Goal: Task Accomplishment & Management: Manage account settings

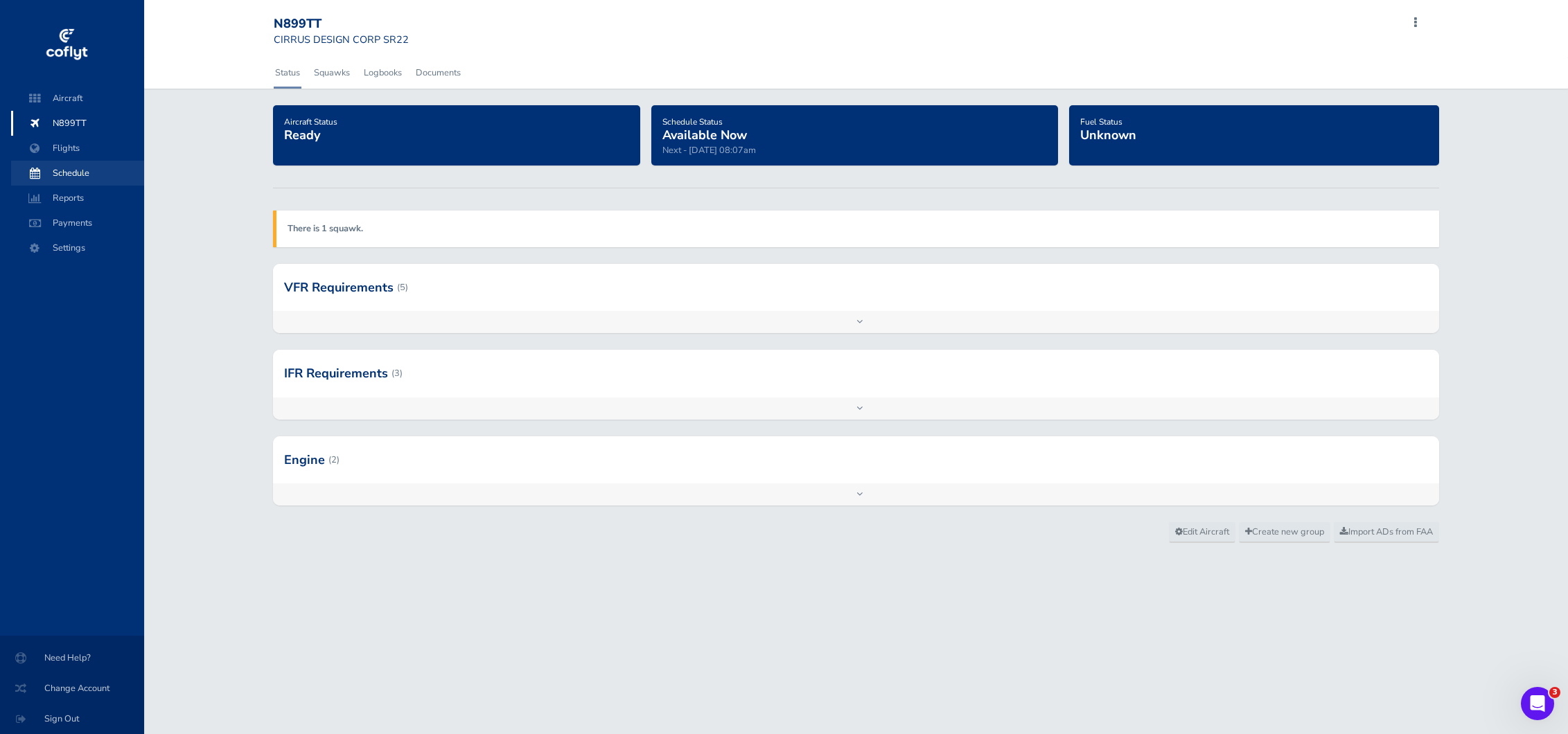
click at [72, 170] on span "Schedule" at bounding box center [77, 172] width 106 height 24
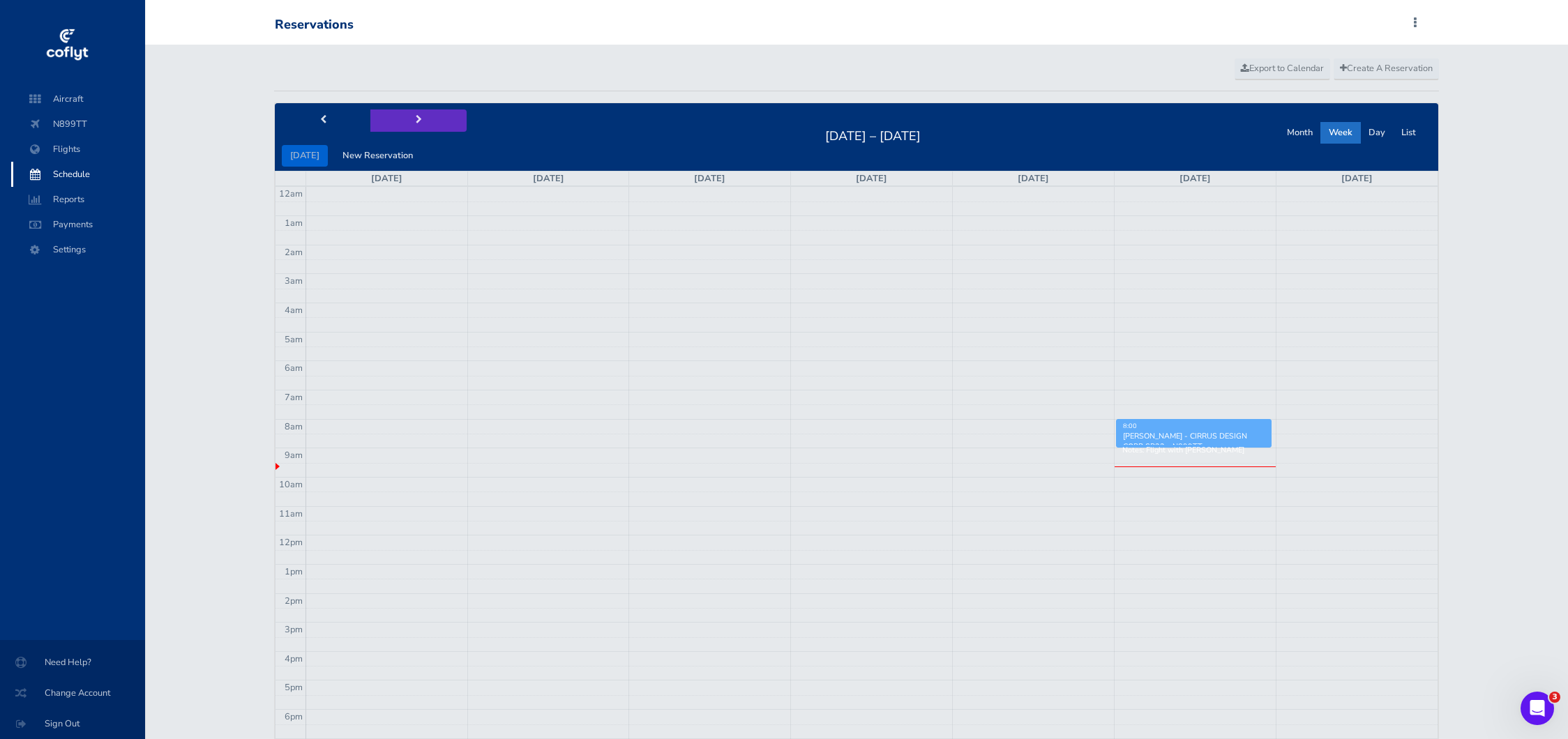
click at [416, 119] on span "next" at bounding box center [419, 119] width 6 height 9
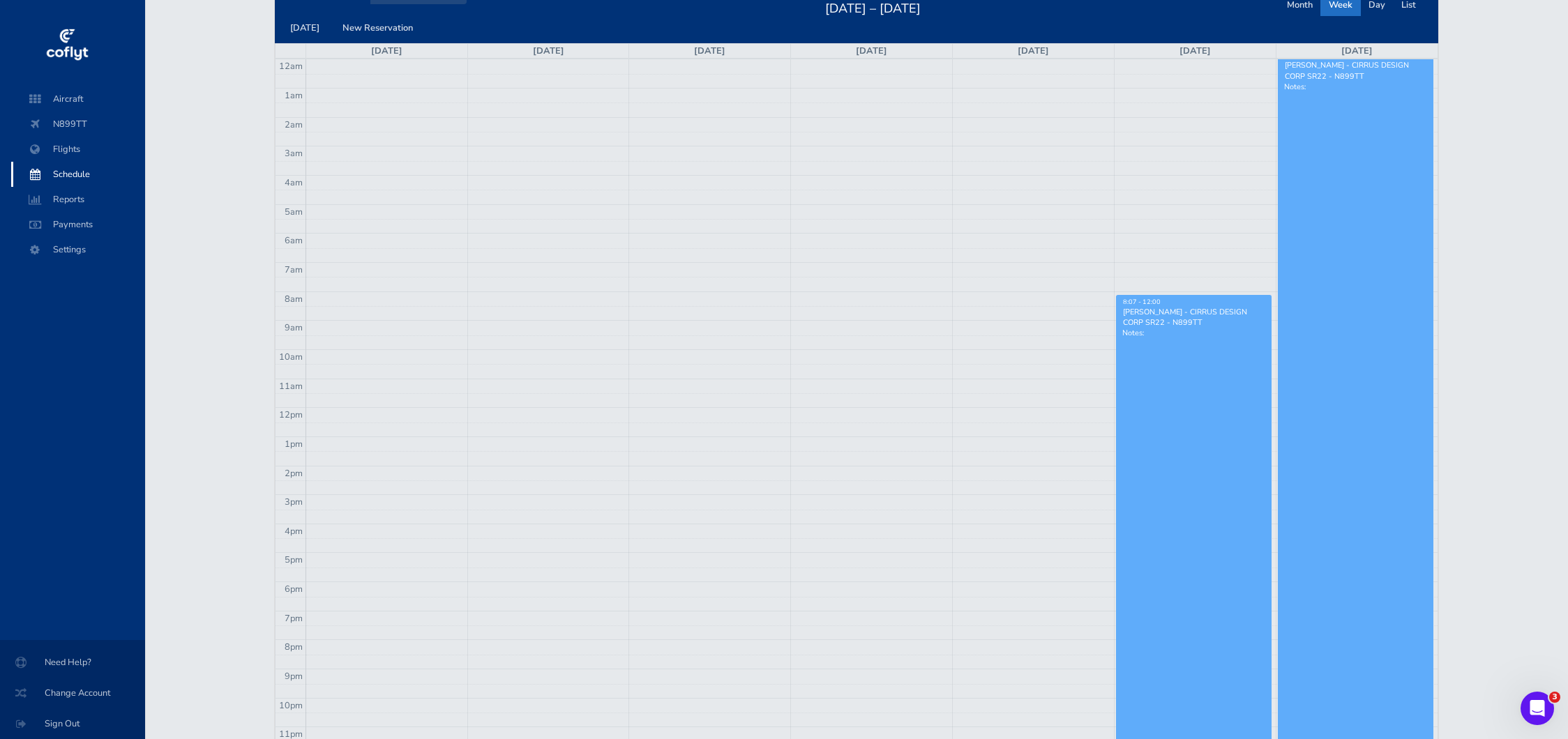
scroll to position [130, 0]
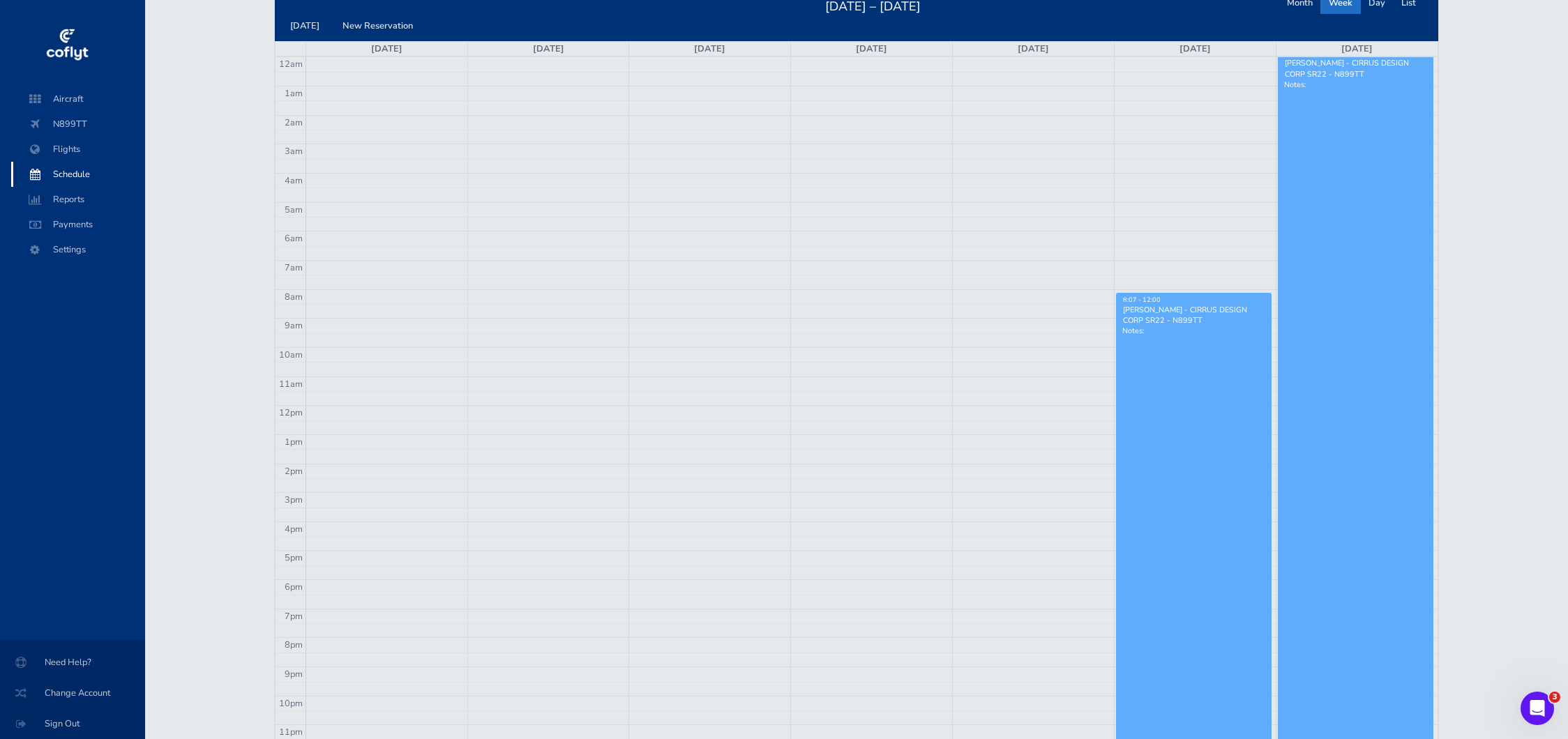
click at [1199, 426] on link "8:07 - 12:00 Tony Winters - CIRRUS DESIGN CORP SR22 - N899TT Notes:" at bounding box center [1193, 522] width 156 height 460
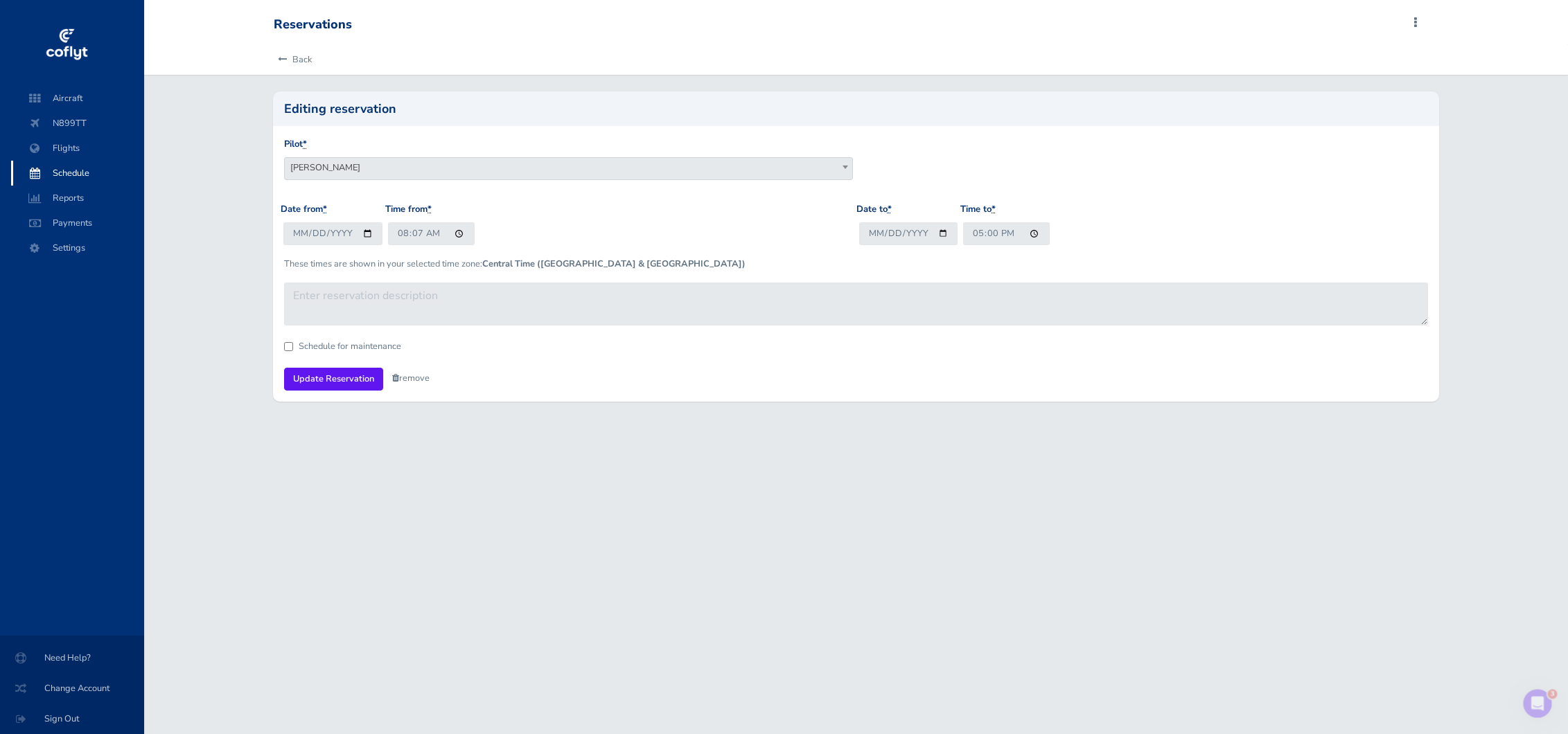
click at [401, 376] on link "remove" at bounding box center [411, 378] width 37 height 13
click at [437, 383] on link "Are you sure?" at bounding box center [426, 379] width 68 height 21
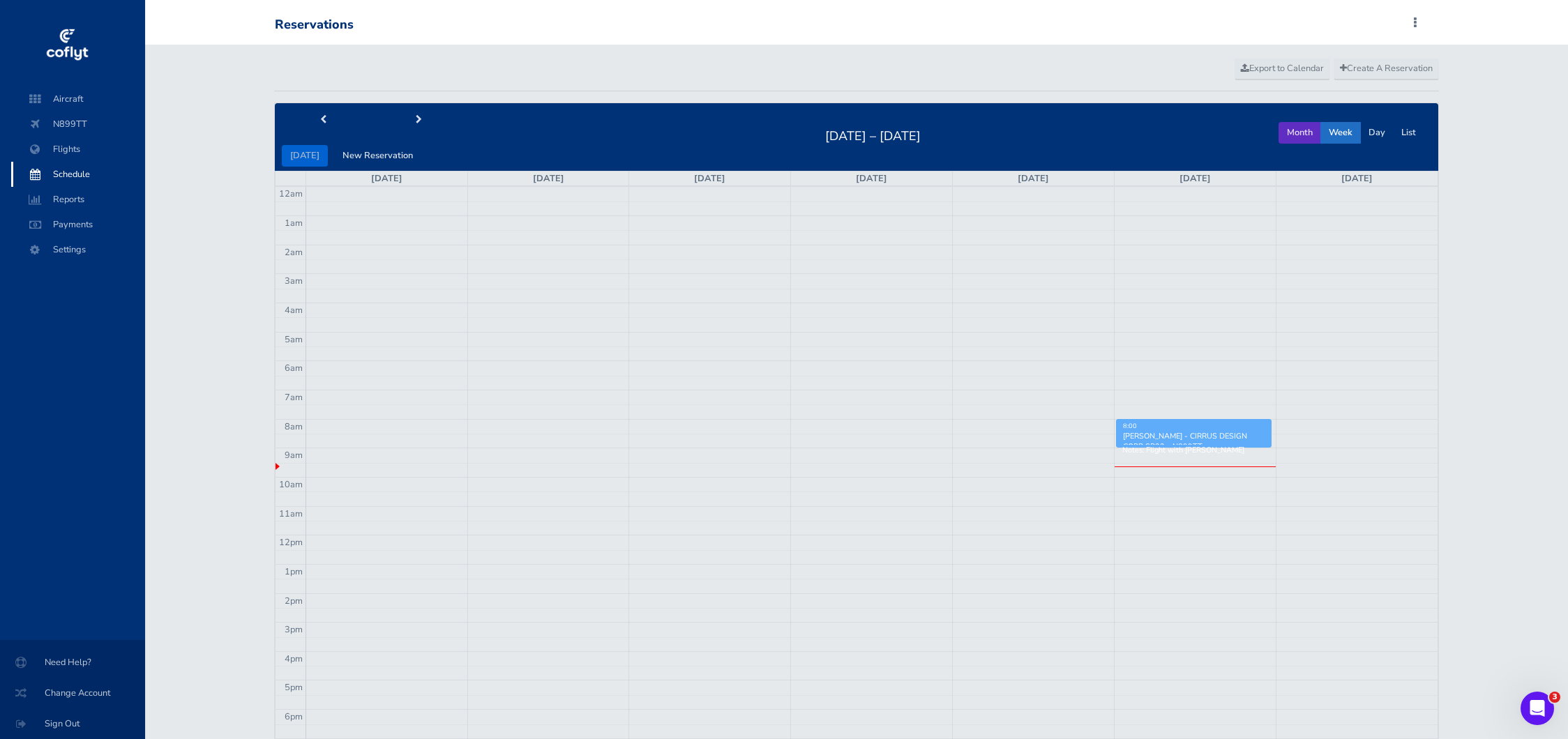
click at [1285, 134] on button "Month" at bounding box center [1299, 133] width 42 height 22
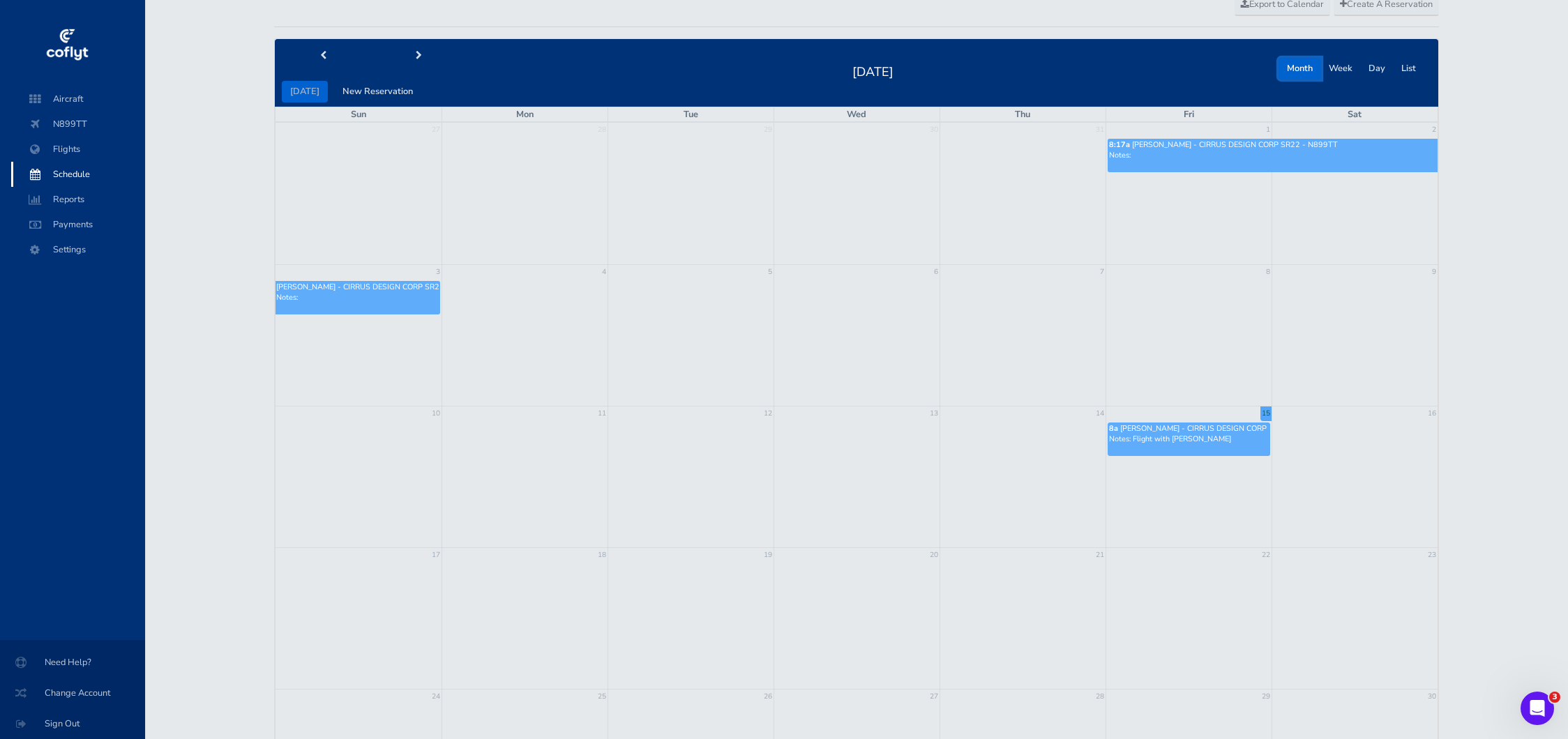
scroll to position [34, 0]
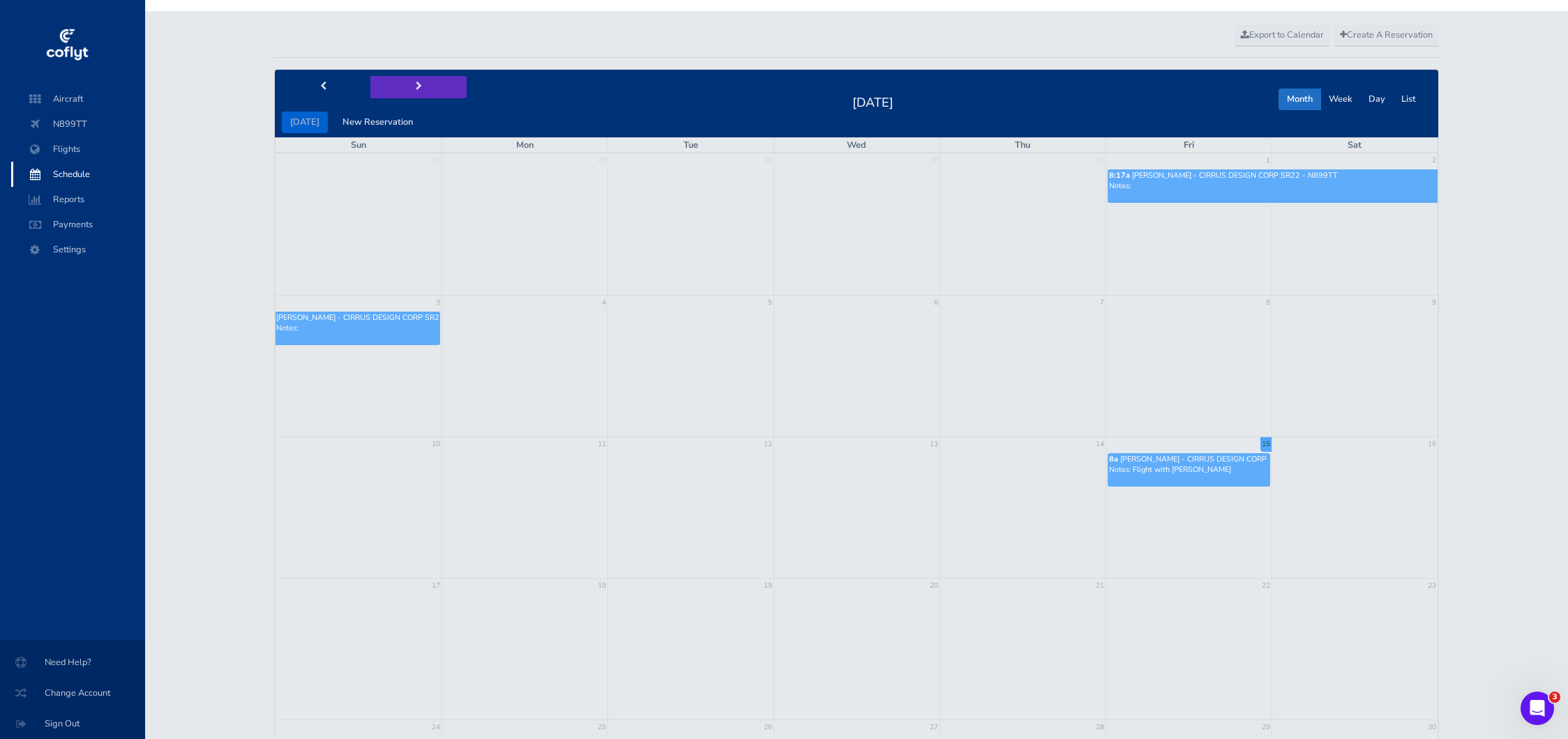
click at [417, 84] on button "next" at bounding box center [419, 87] width 97 height 22
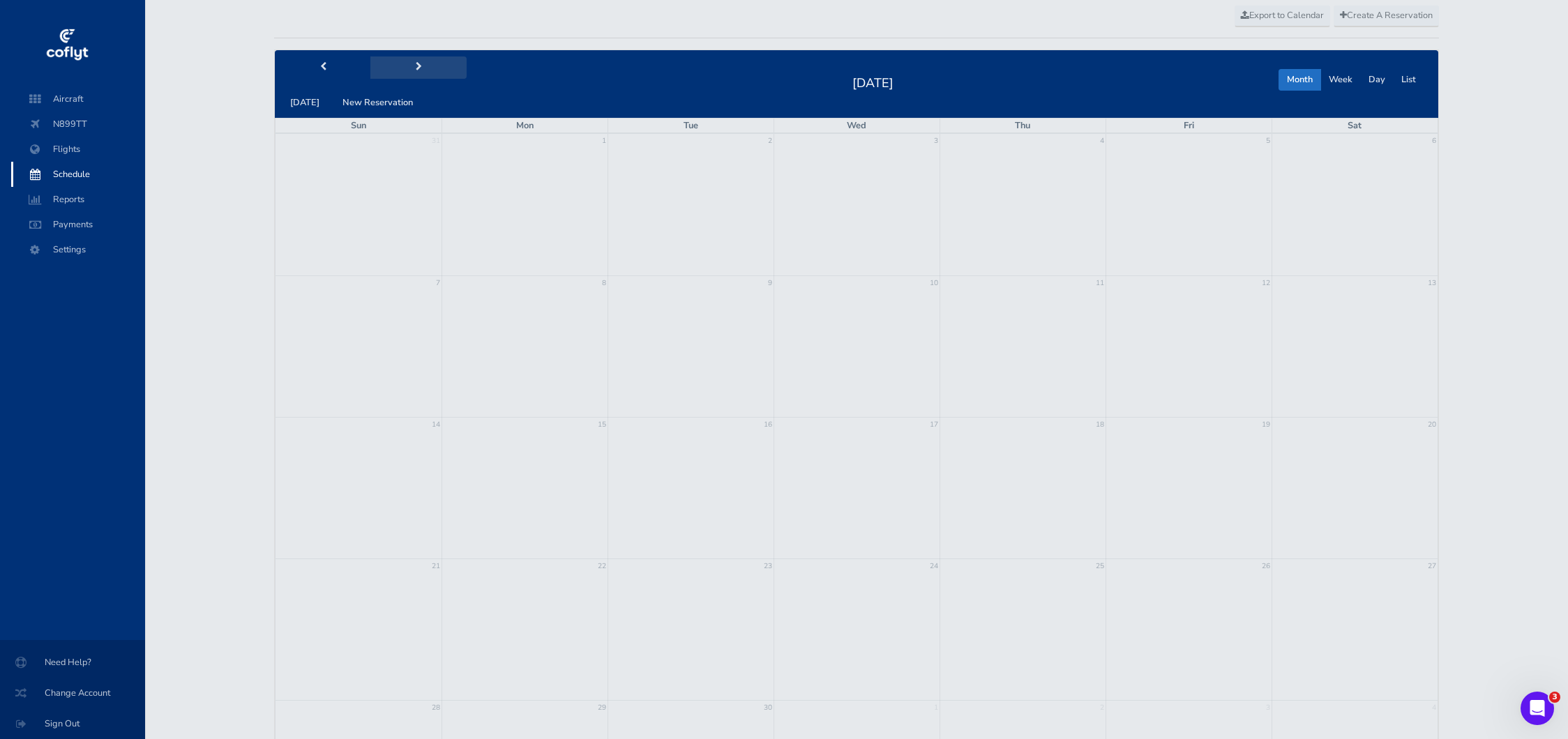
scroll to position [0, 0]
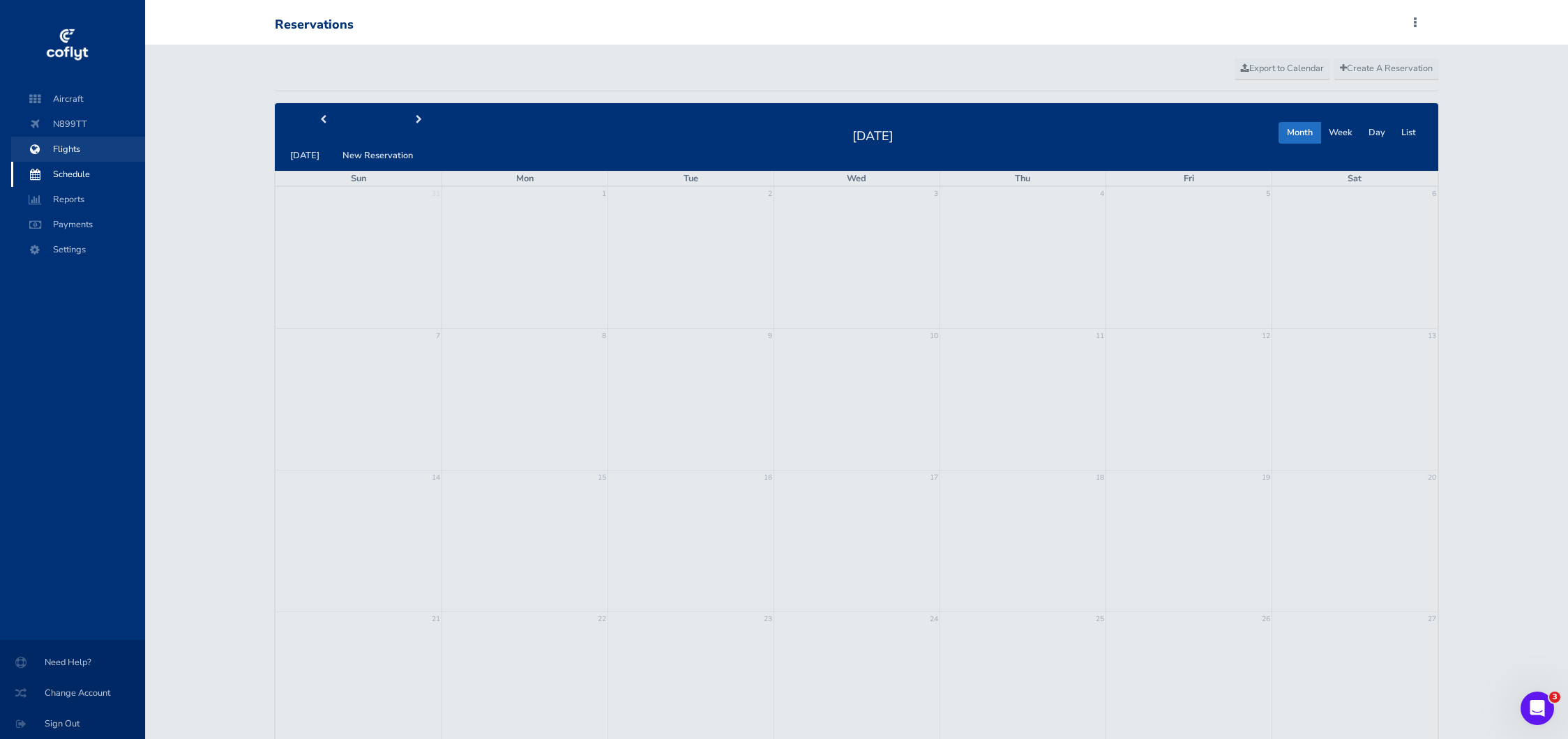
click at [65, 152] on span "Flights" at bounding box center [78, 149] width 106 height 25
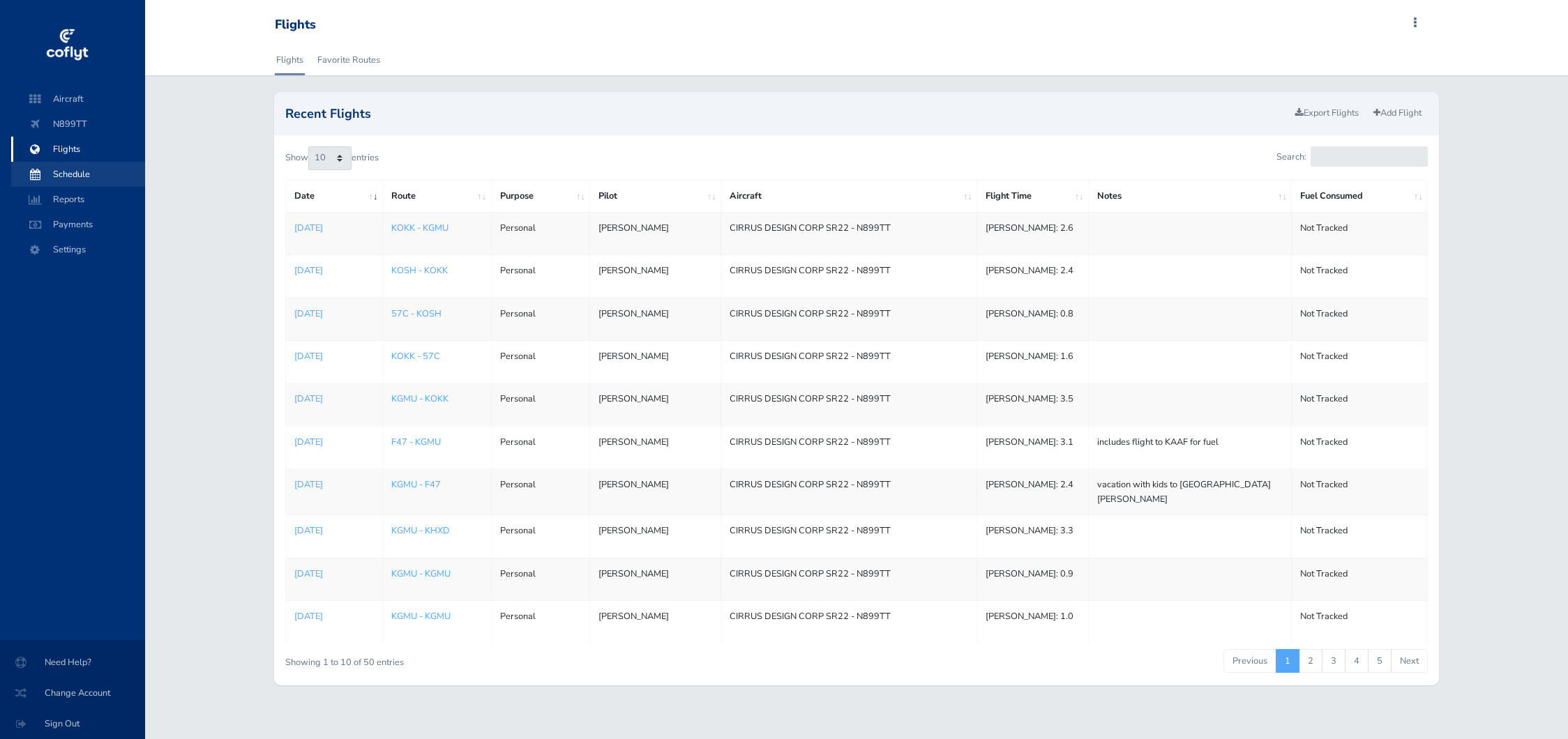
click at [70, 173] on span "Schedule" at bounding box center [78, 173] width 106 height 25
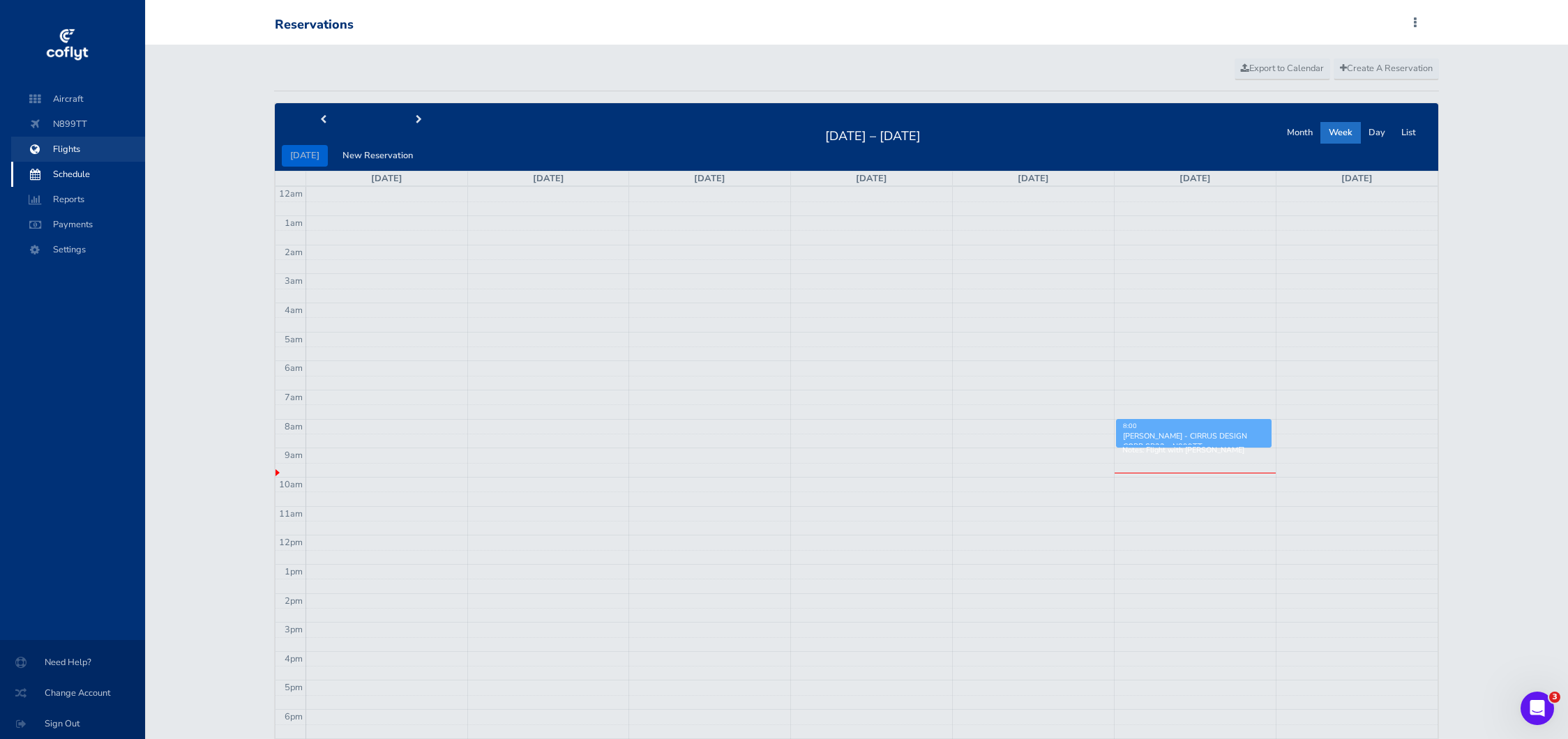
click at [68, 154] on span "Flights" at bounding box center [78, 149] width 106 height 25
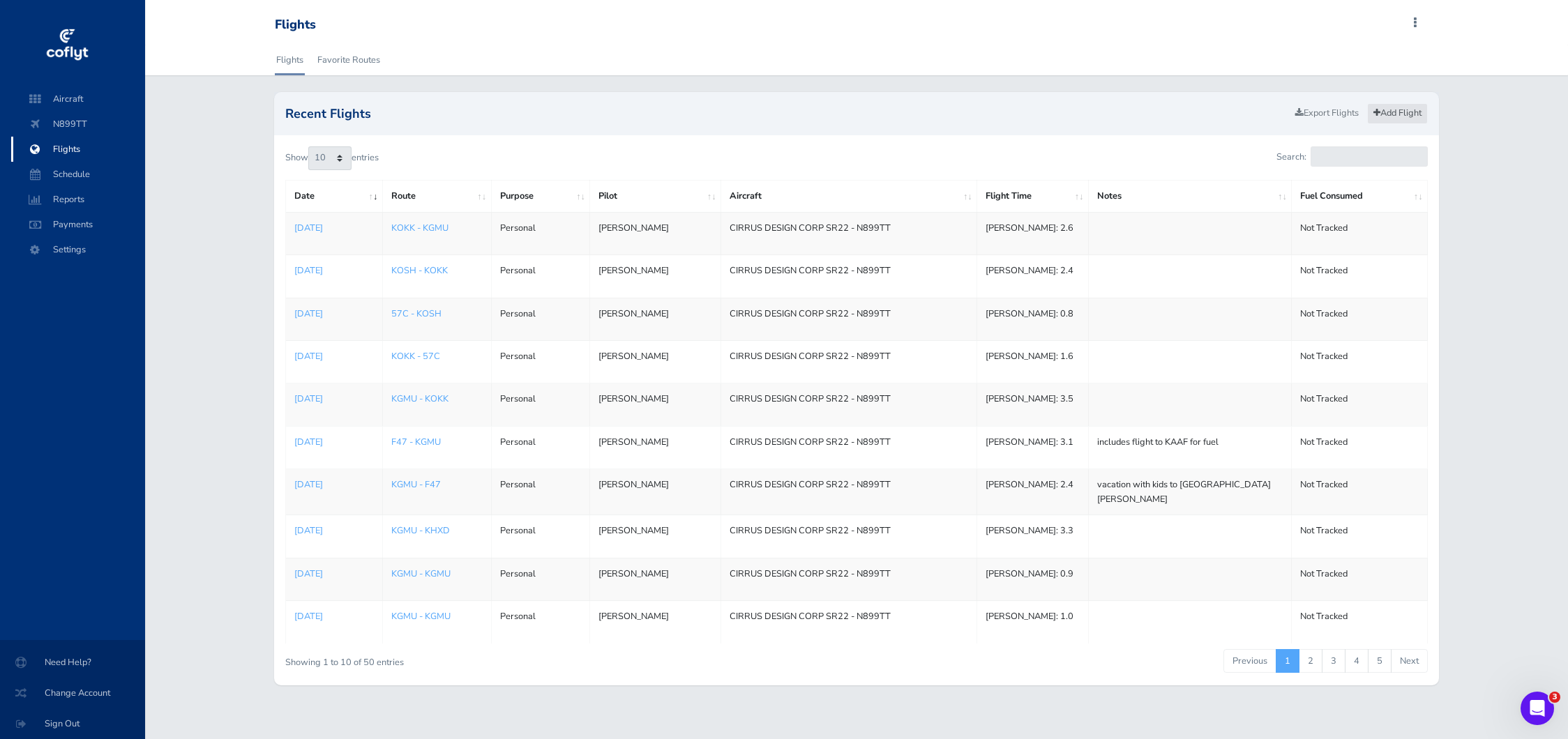
click at [1402, 118] on link "Add Flight" at bounding box center [1398, 113] width 61 height 21
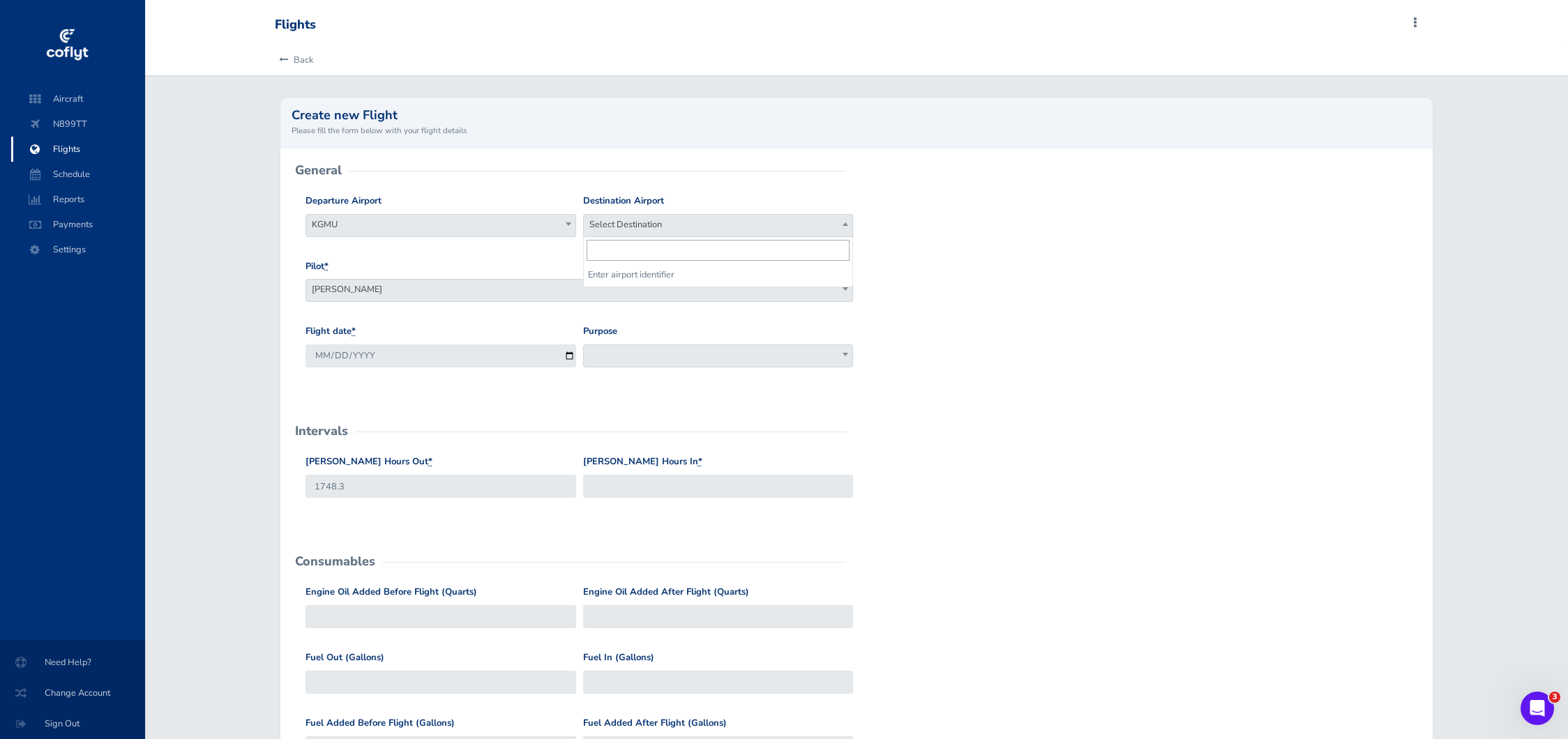
click at [681, 223] on span "Select Destination" at bounding box center [717, 225] width 269 height 20
type input "kgmu"
select select "KGMU"
click at [572, 358] on input "2025-08-15" at bounding box center [441, 356] width 271 height 23
click at [636, 361] on span at bounding box center [718, 356] width 271 height 23
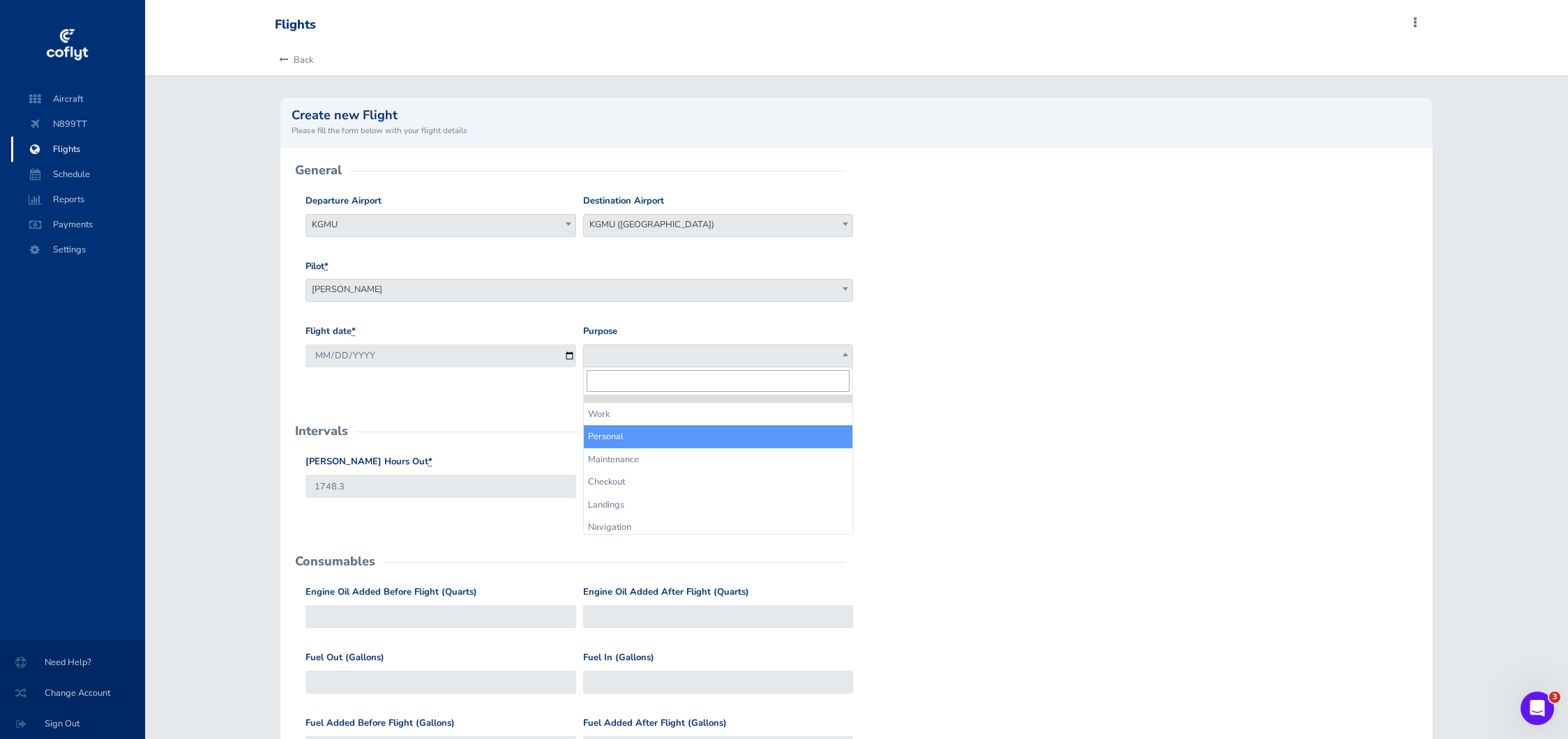
select select "Personal"
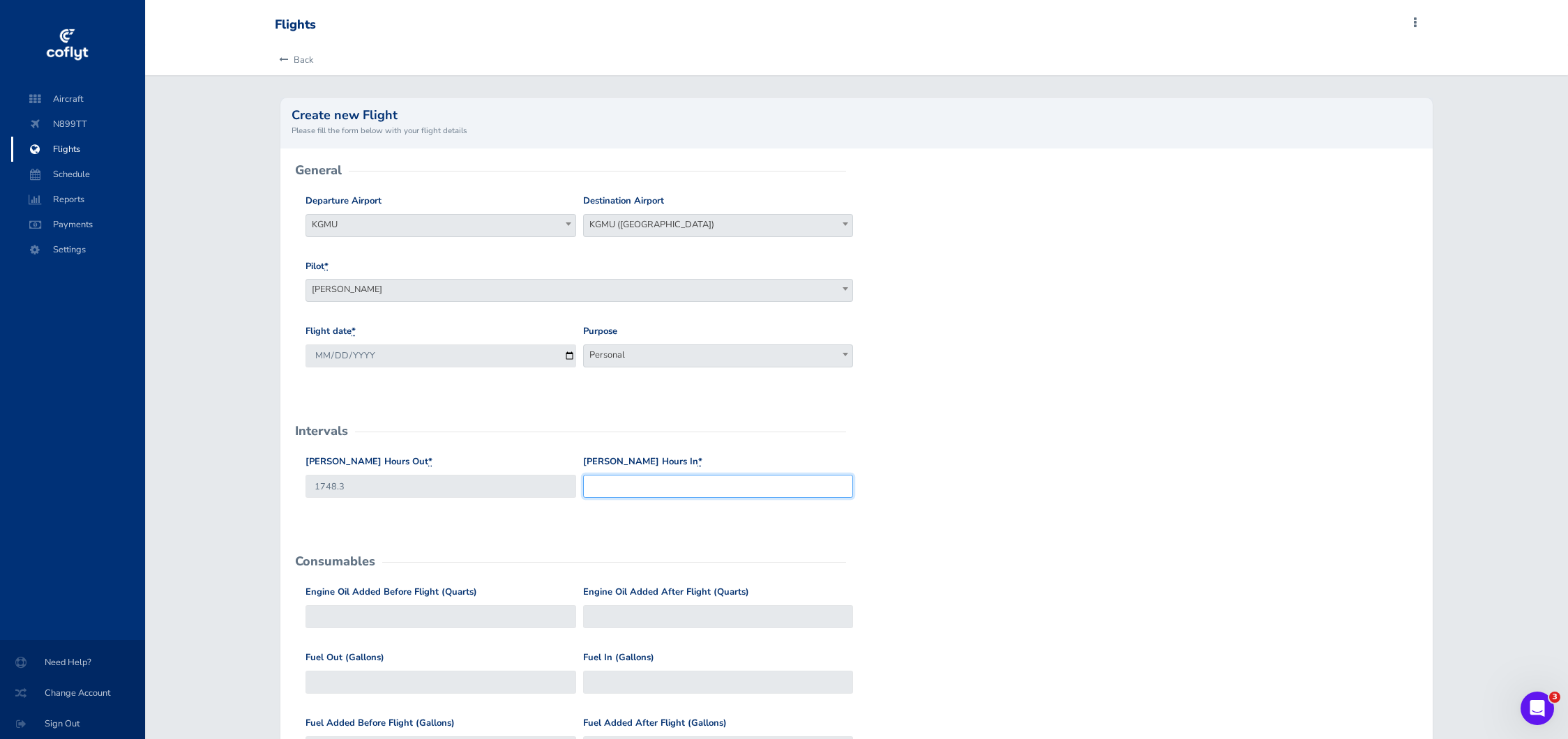
drag, startPoint x: 629, startPoint y: 484, endPoint x: 638, endPoint y: 436, distance: 48.8
click at [629, 483] on input "Hobbs Hours In *" at bounding box center [718, 486] width 271 height 23
type input "1749.7"
click at [1141, 430] on form "General Departure Airport Select Departure KGMU KGMU Destination Airport Select…" at bounding box center [856, 638] width 1130 height 934
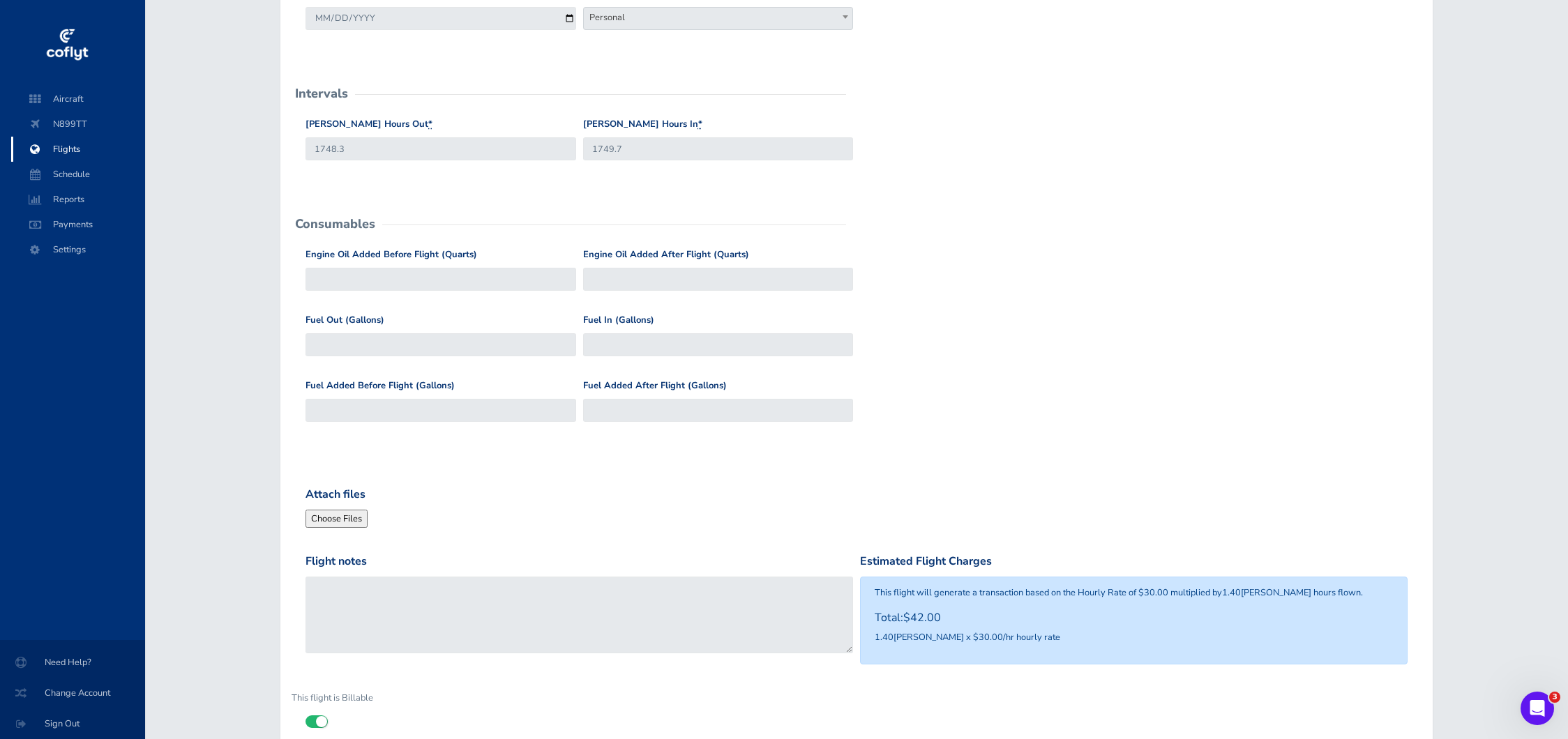
scroll to position [447, 0]
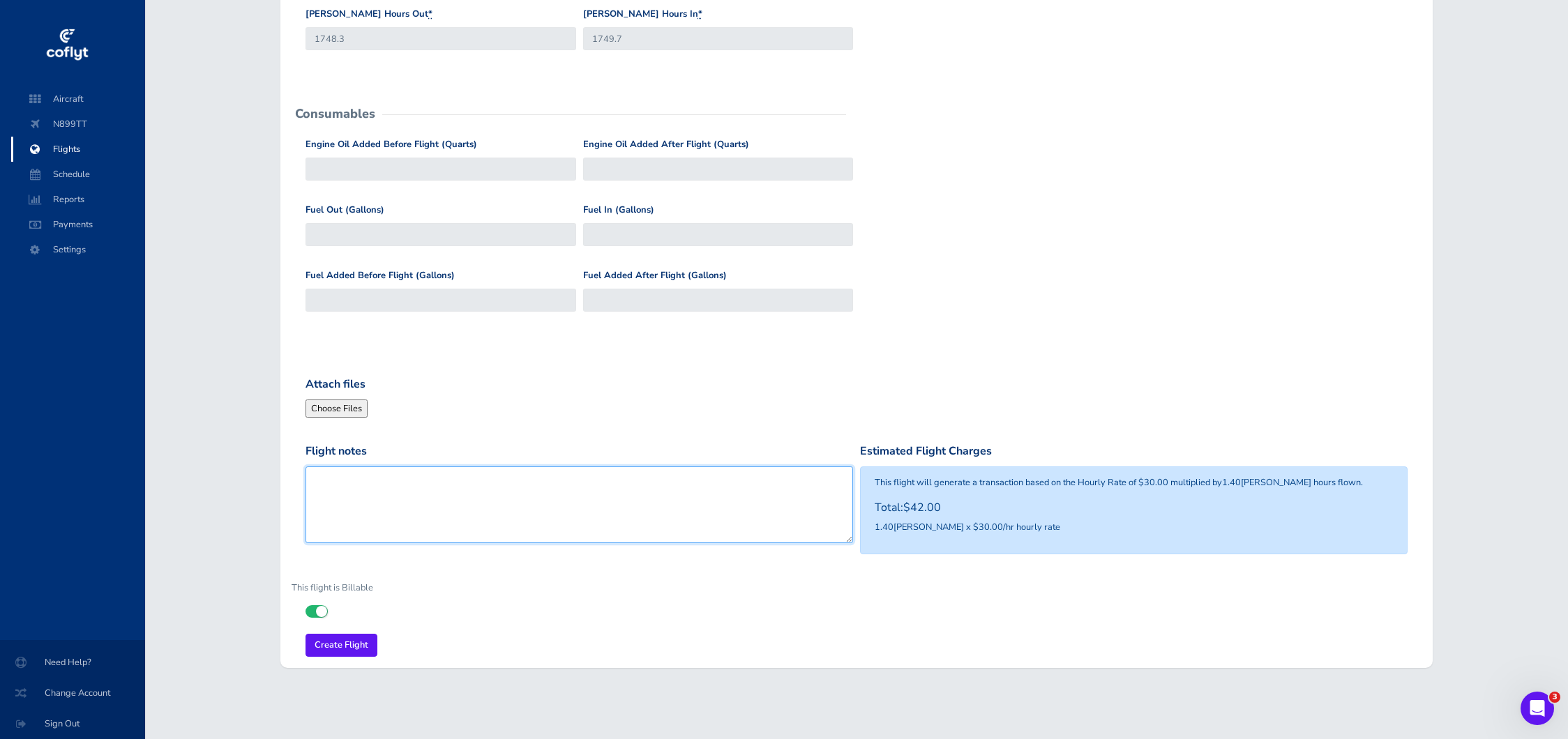
click at [416, 510] on textarea "Flight notes" at bounding box center [579, 504] width 548 height 77
type textarea "flight with [PERSON_NAME]"
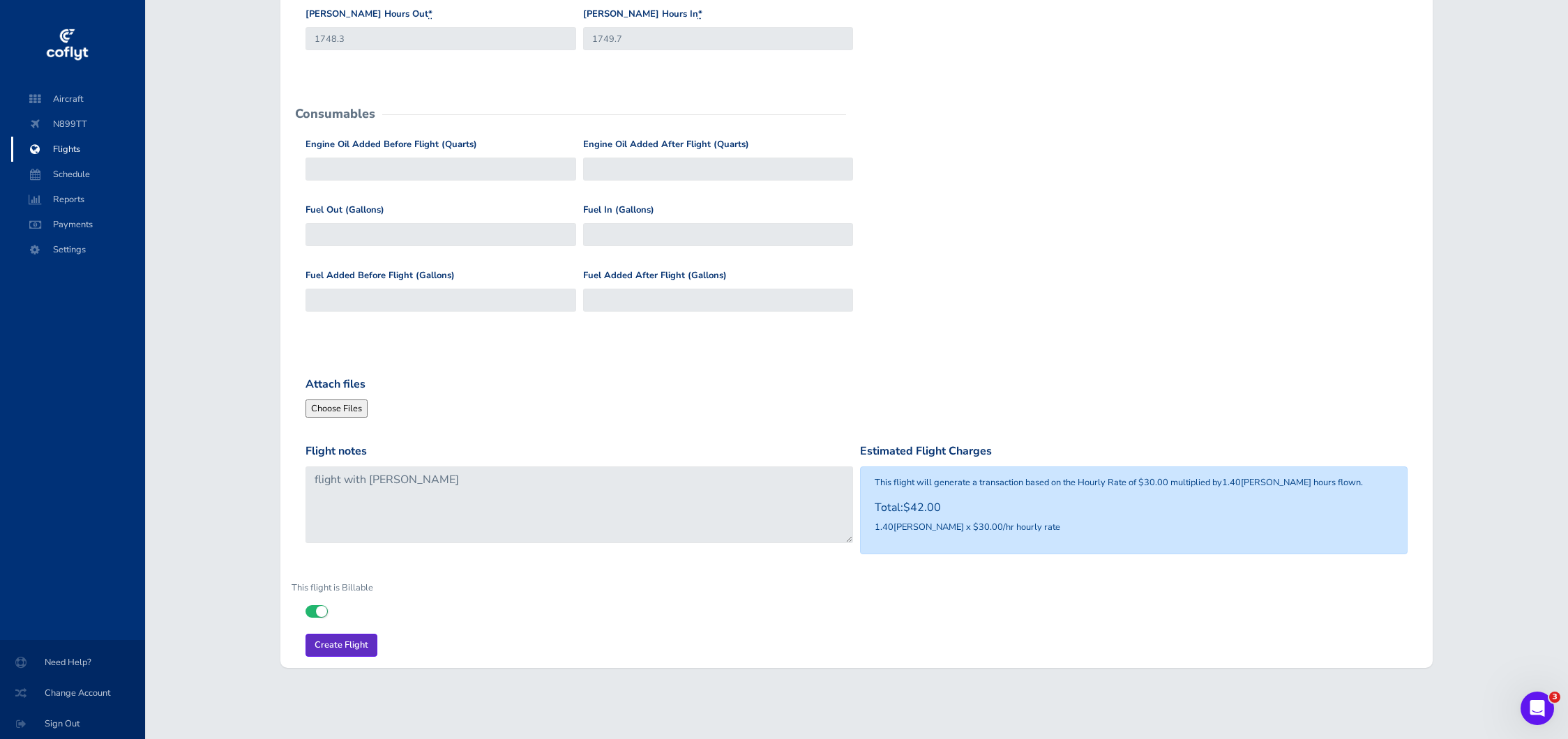
click at [352, 648] on input "Create Flight" at bounding box center [341, 644] width 72 height 23
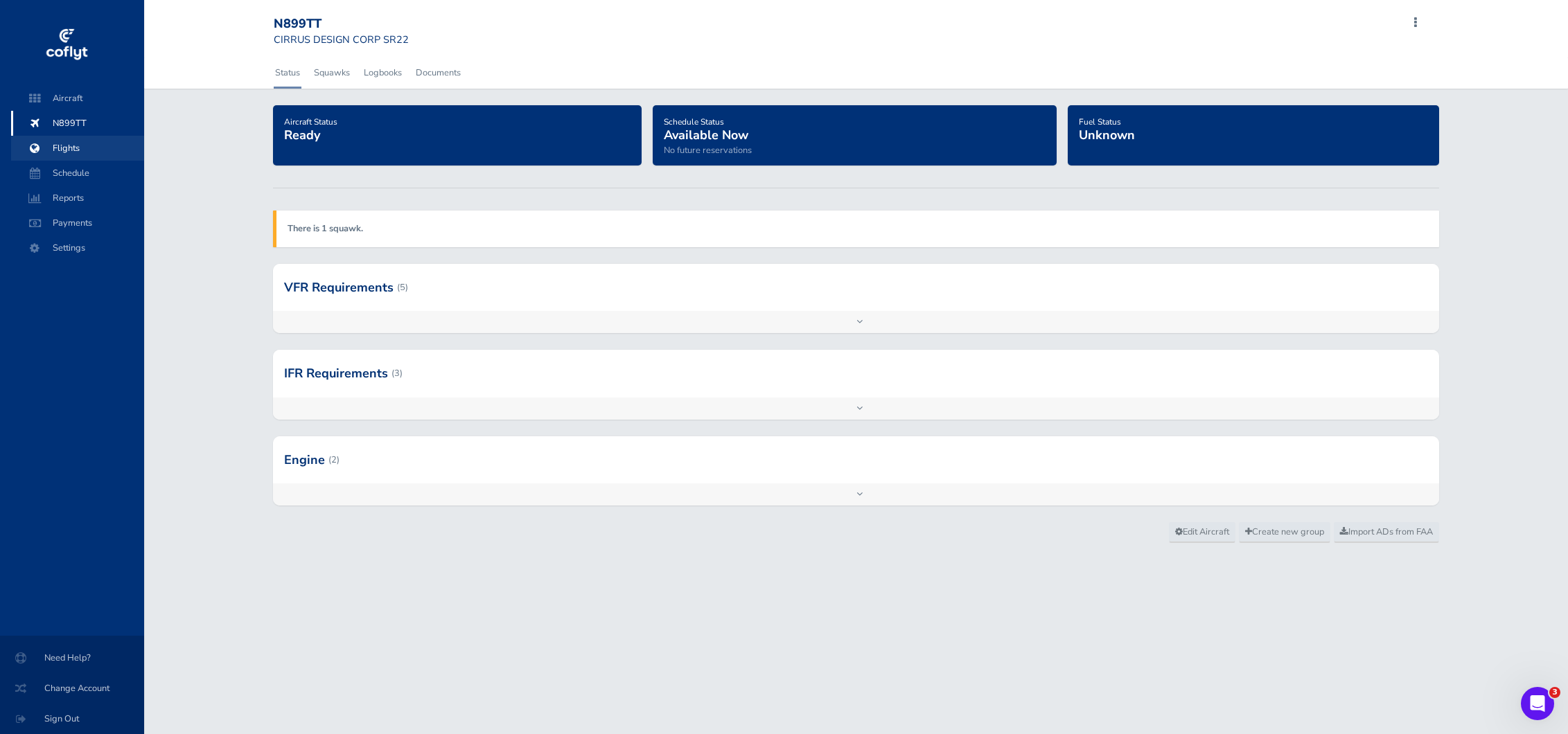
click at [69, 151] on span "Flights" at bounding box center [77, 148] width 106 height 24
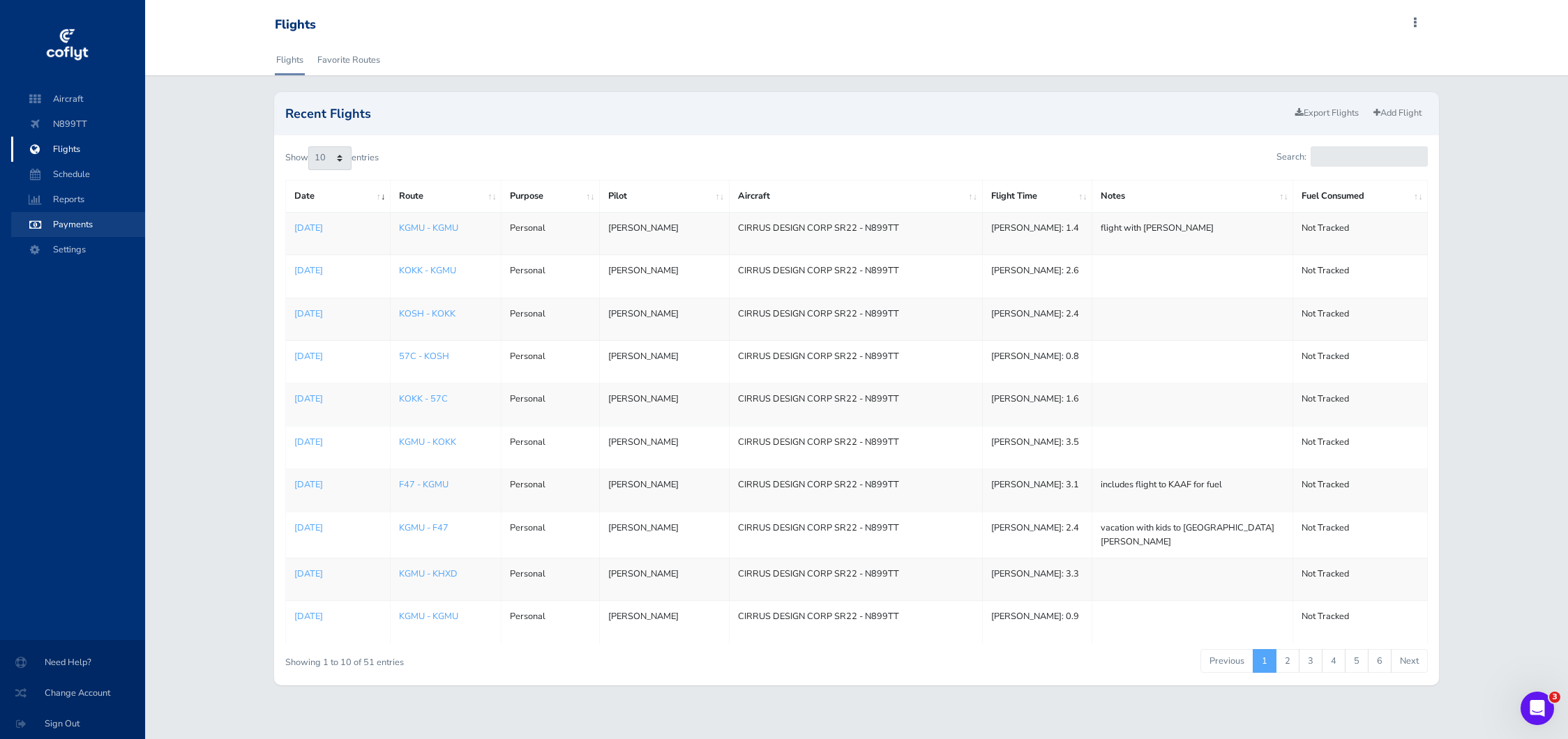
click at [91, 224] on span "Payments" at bounding box center [78, 224] width 106 height 25
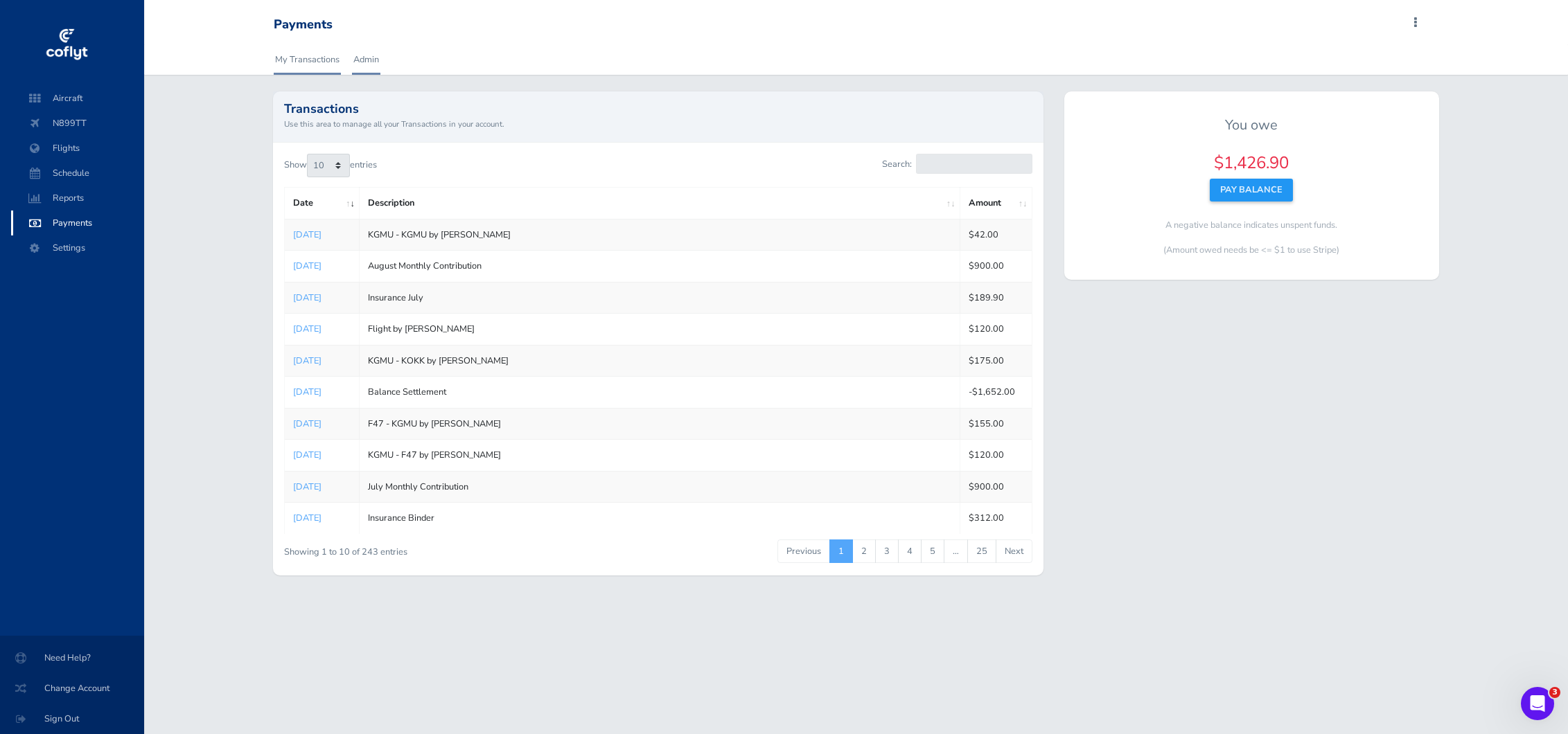
click at [357, 66] on link "Admin" at bounding box center [366, 59] width 28 height 30
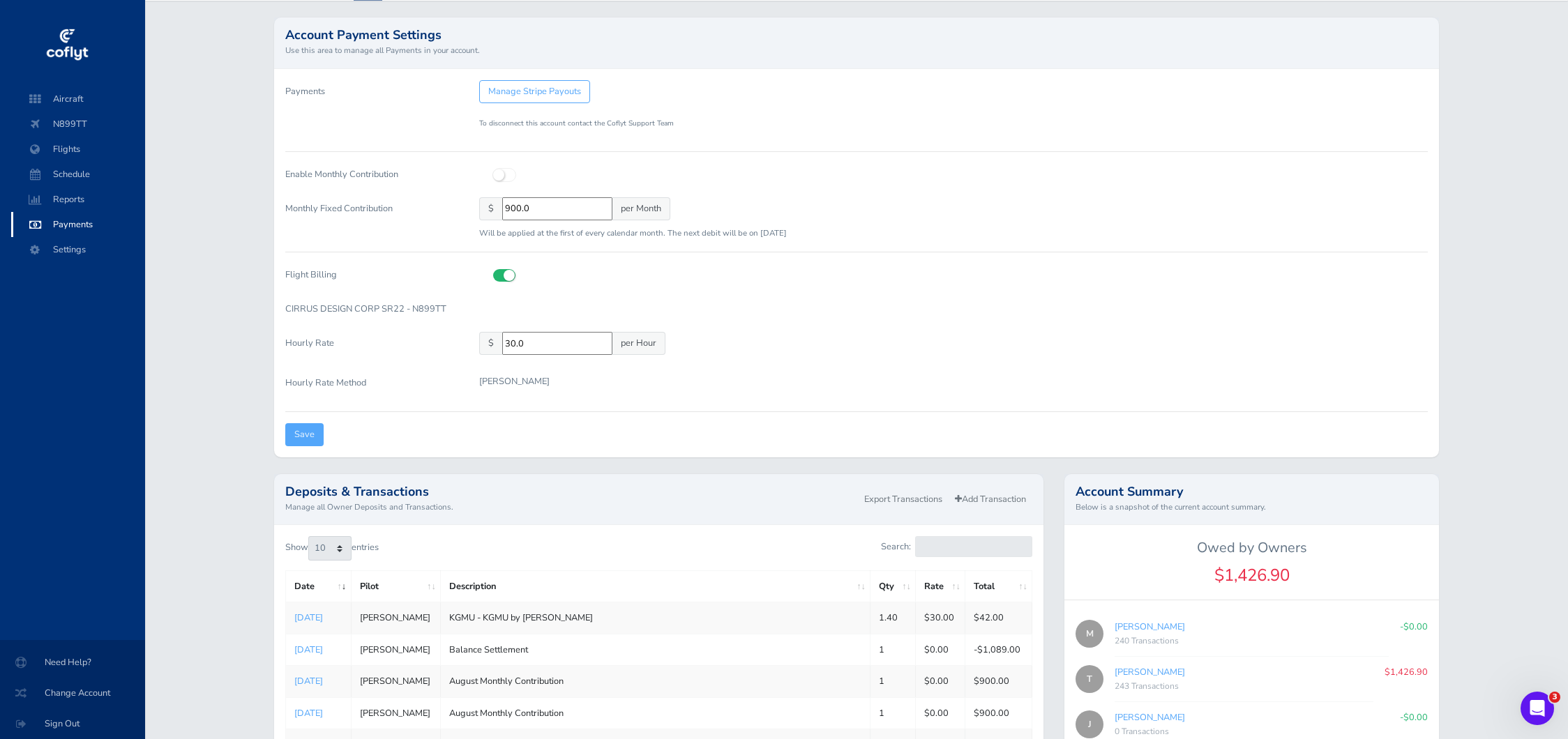
scroll to position [180, 0]
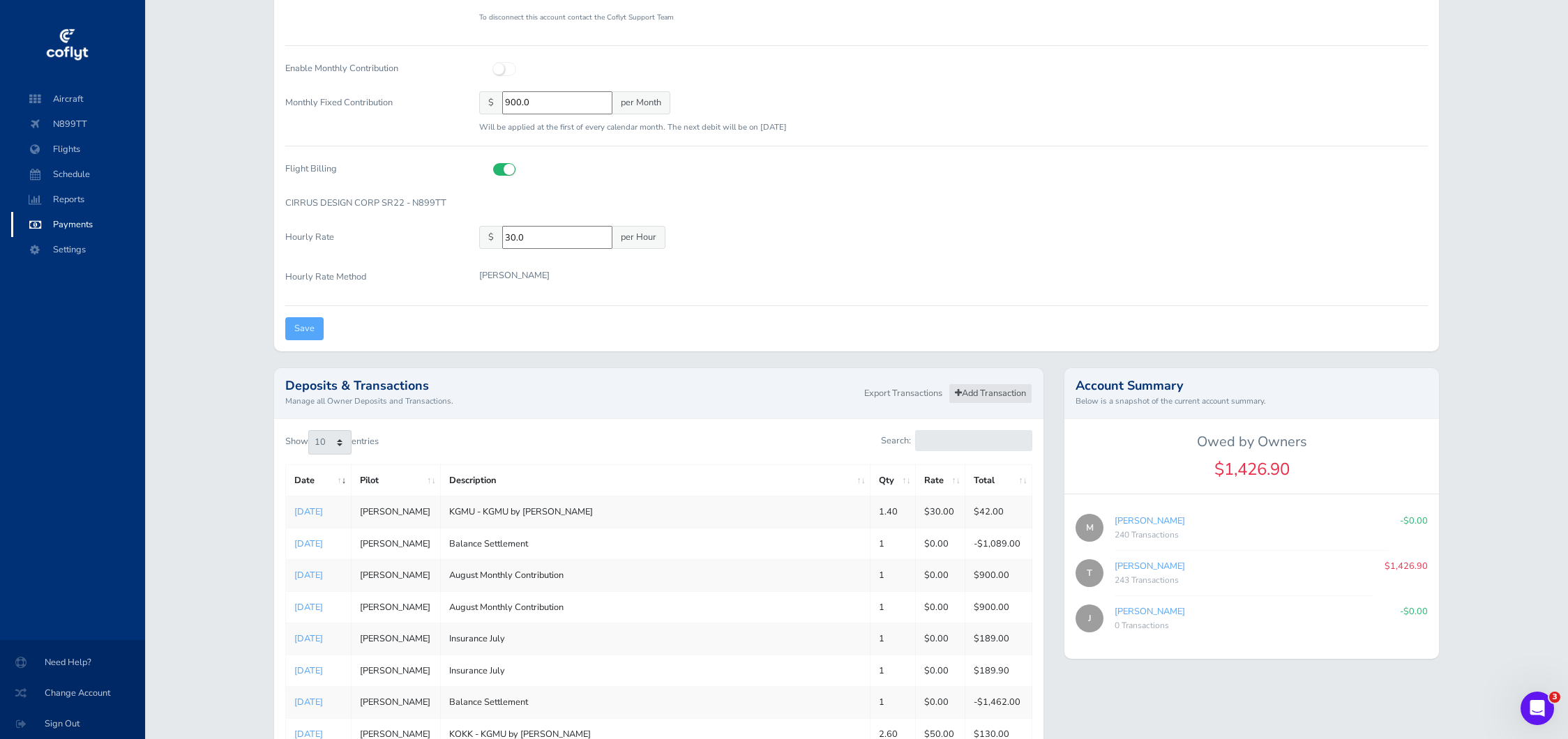
click at [980, 396] on link "Add Transaction" at bounding box center [990, 393] width 84 height 21
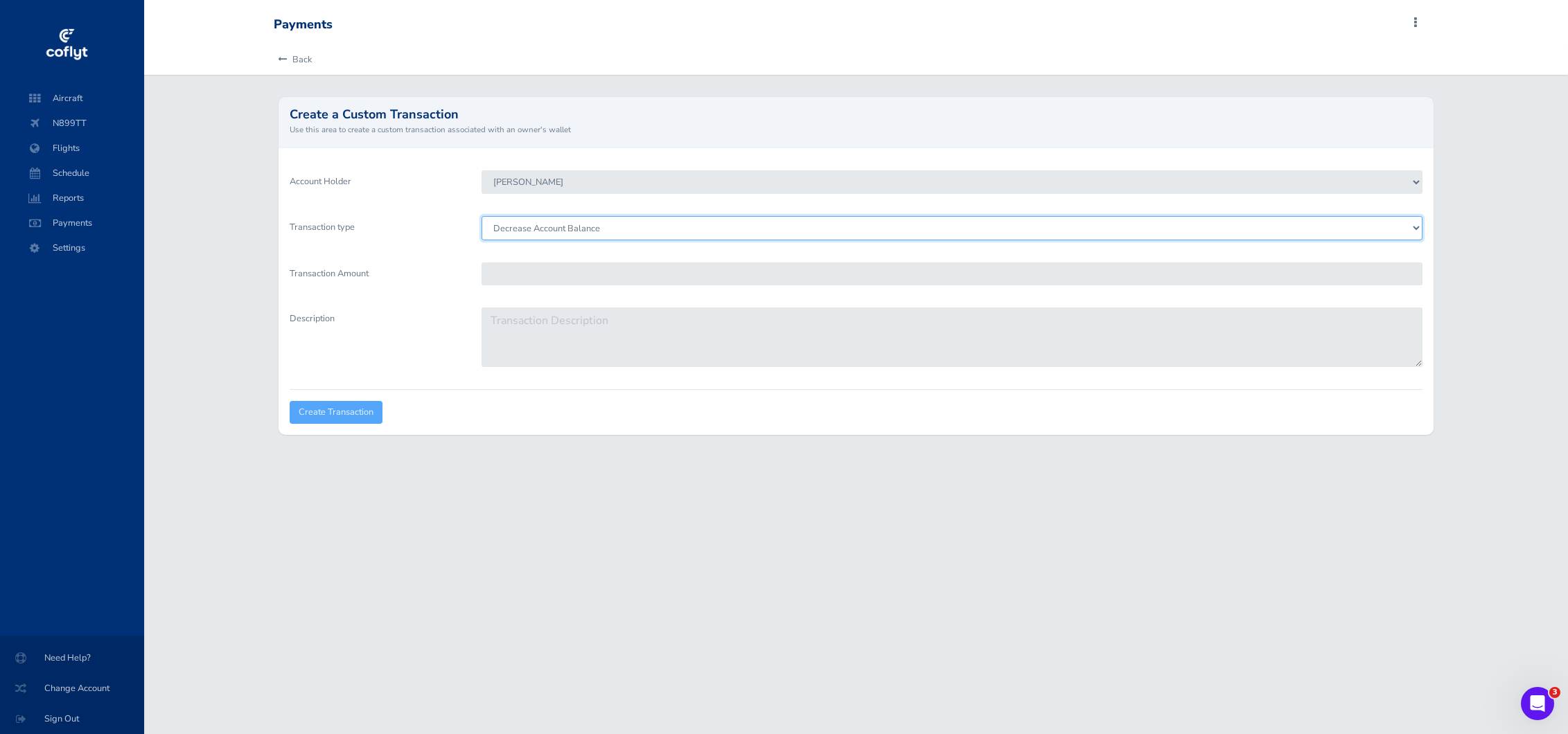
click at [568, 226] on select "Decrease Account Balance Increase Account Balance" at bounding box center [951, 228] width 941 height 23
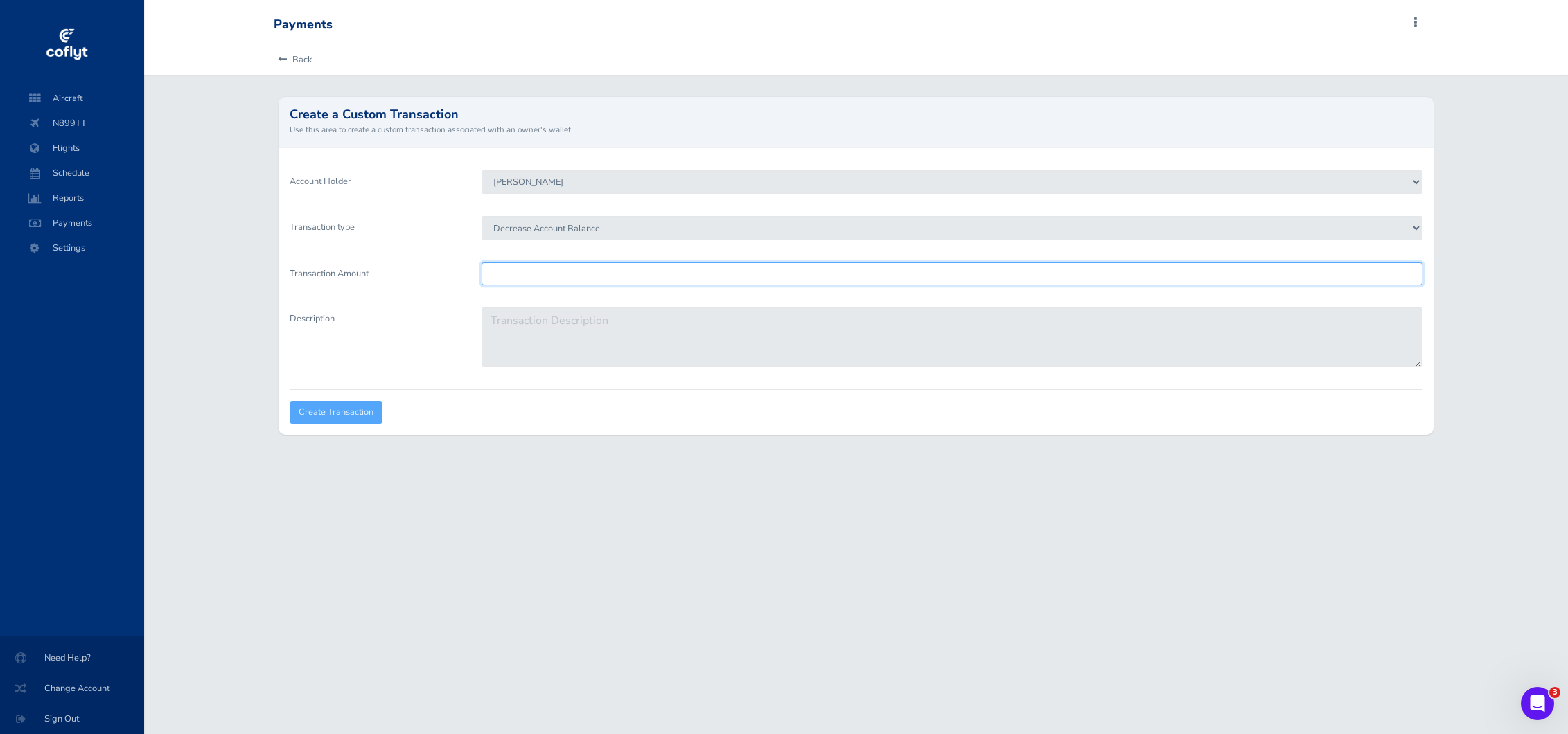
click at [518, 271] on input "Transaction Amount" at bounding box center [951, 273] width 941 height 23
type input "25"
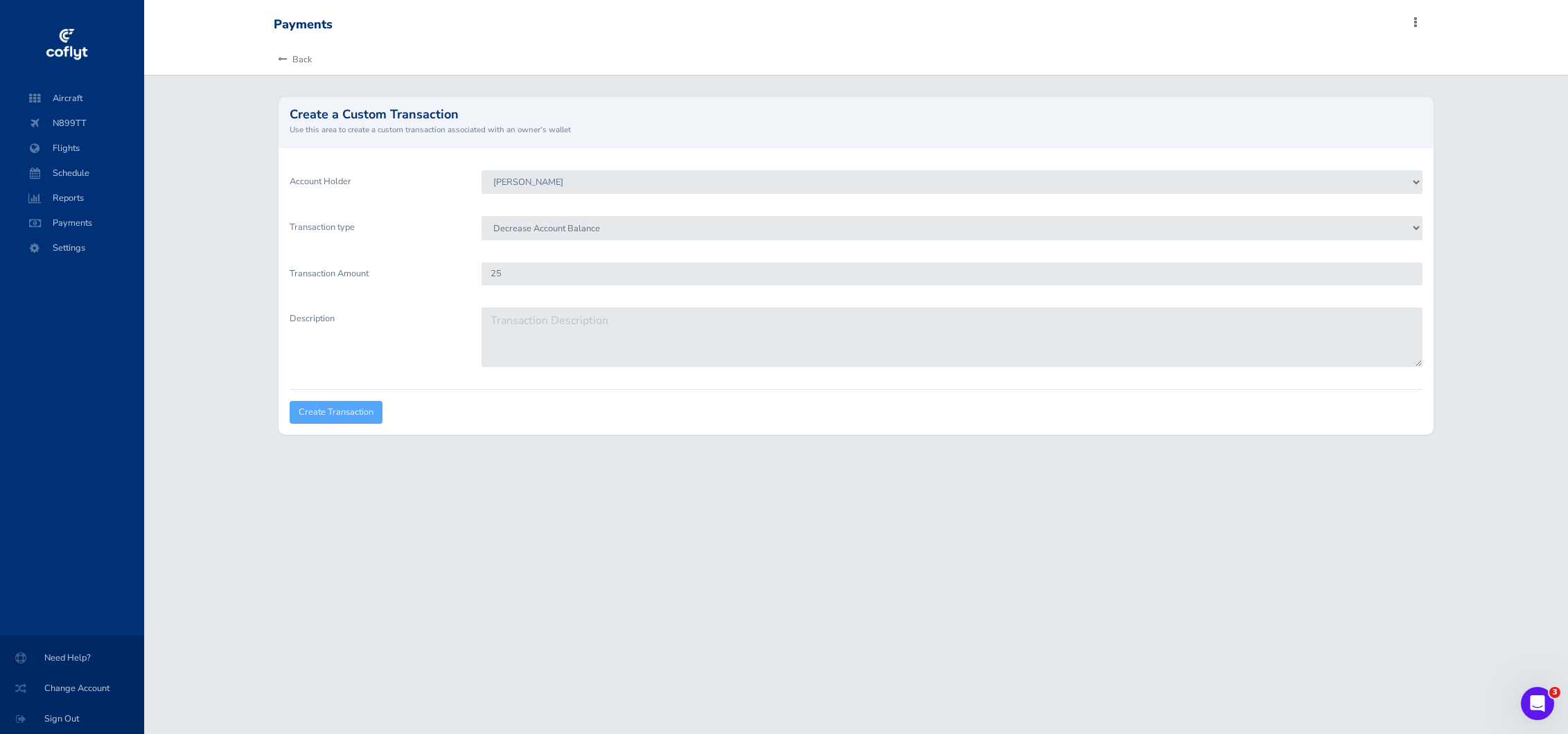
click at [363, 288] on label "Transaction Amount" at bounding box center [375, 279] width 193 height 34
click at [482, 286] on input "25" at bounding box center [951, 273] width 941 height 23
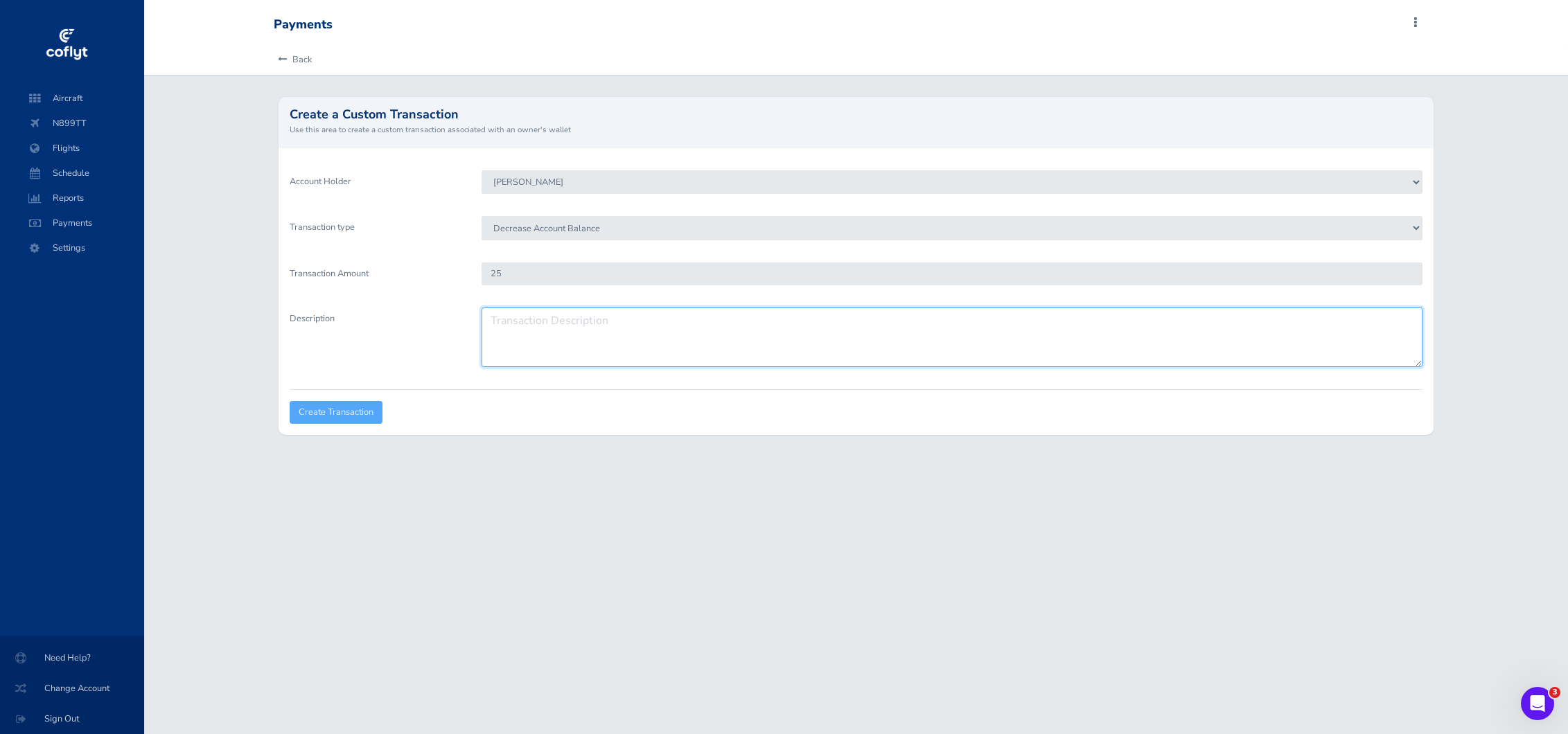
click at [534, 333] on textarea "Description" at bounding box center [951, 337] width 941 height 60
type textarea "credit for maintenance"
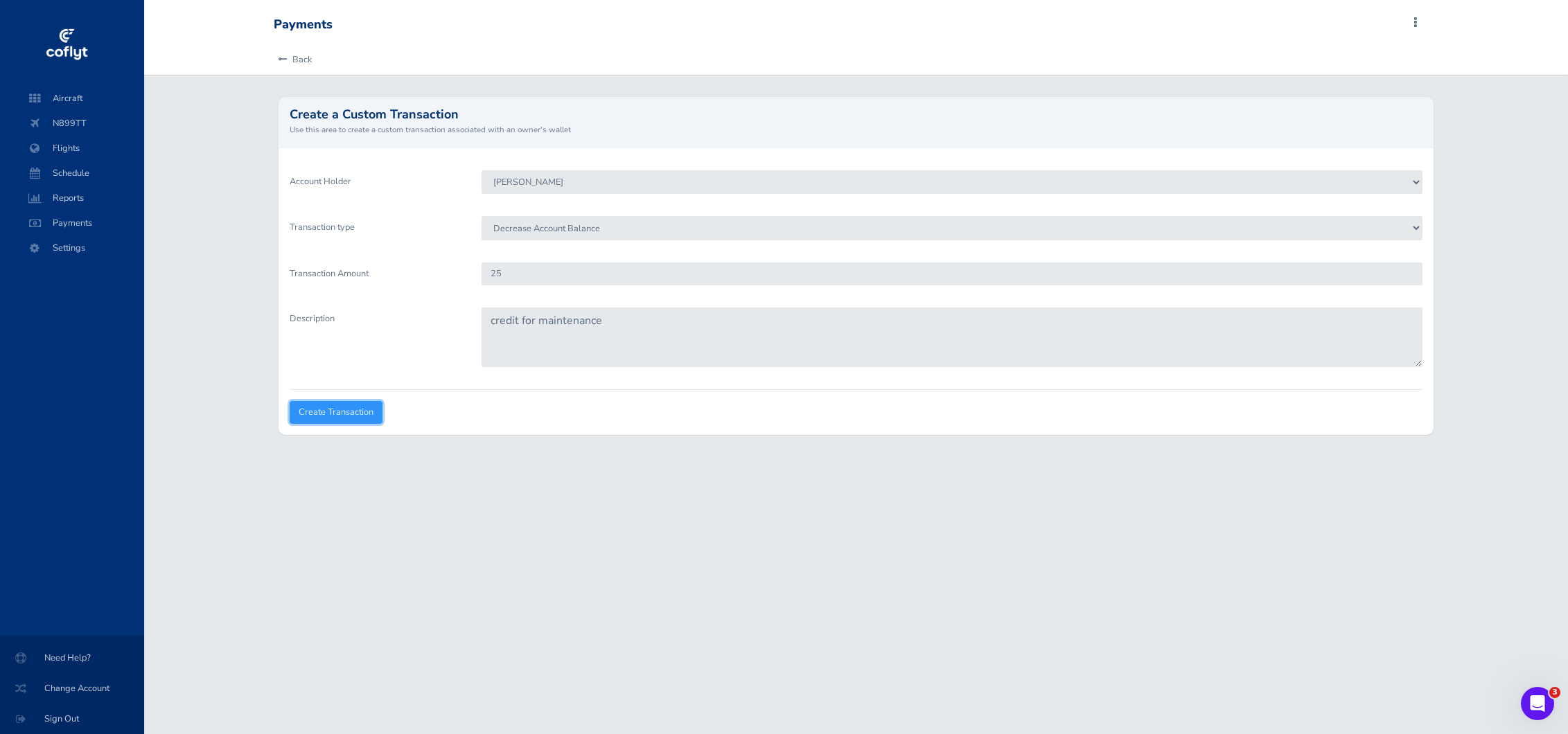
click at [335, 417] on input "Create Transaction" at bounding box center [336, 412] width 93 height 23
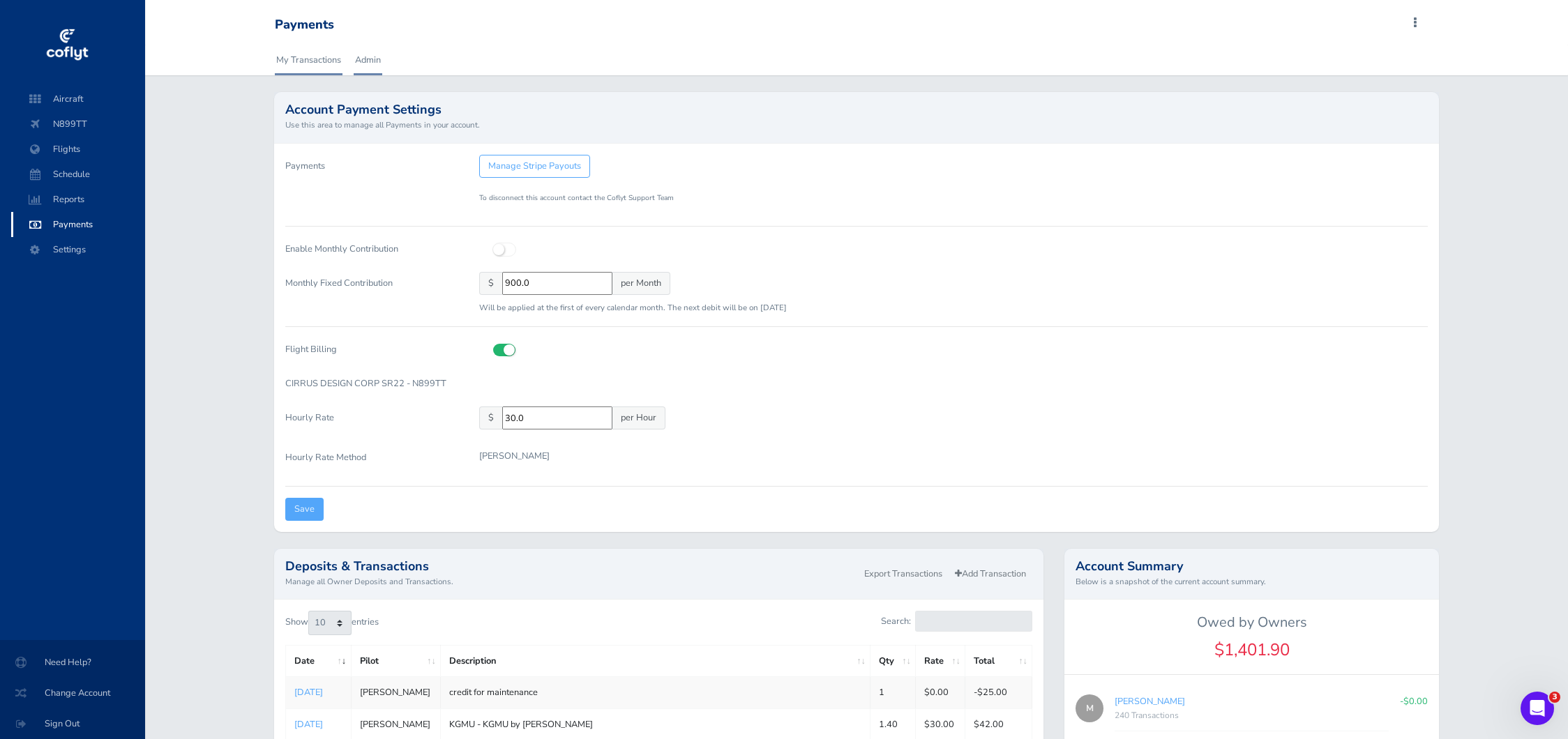
click at [300, 58] on link "My Transactions" at bounding box center [308, 59] width 68 height 31
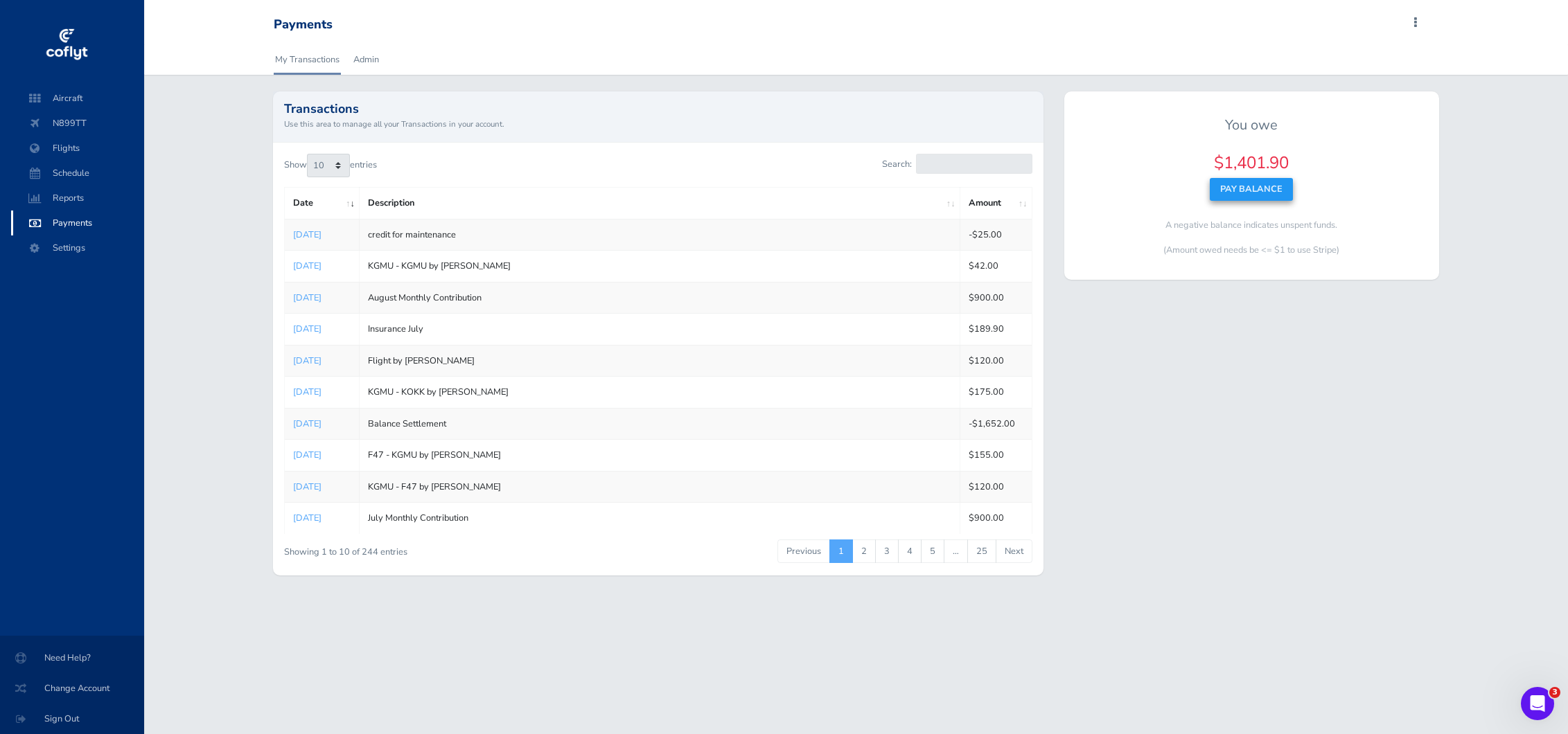
click at [1232, 188] on button "Pay Balance" at bounding box center [1251, 189] width 83 height 23
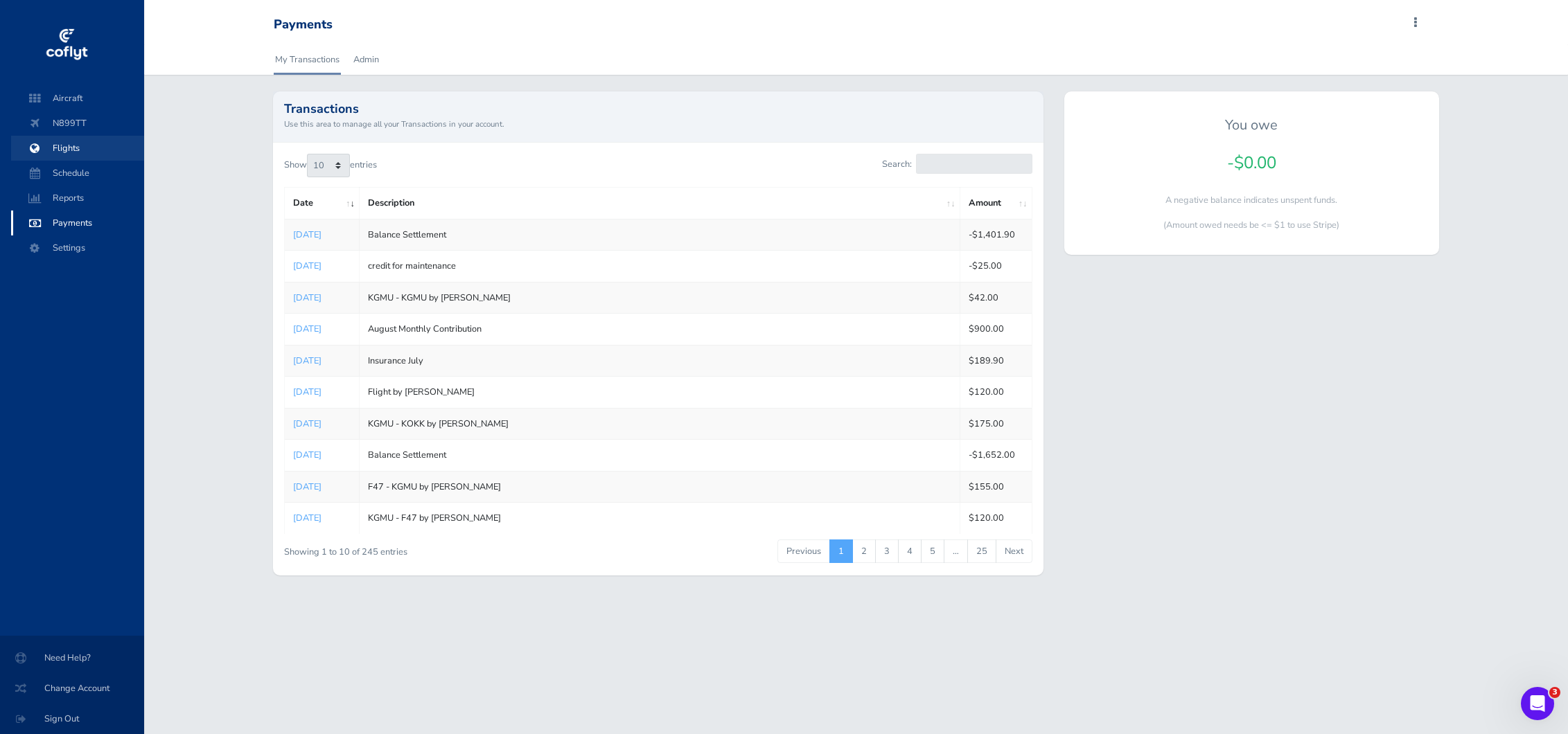
click at [75, 148] on span "Flights" at bounding box center [77, 148] width 106 height 24
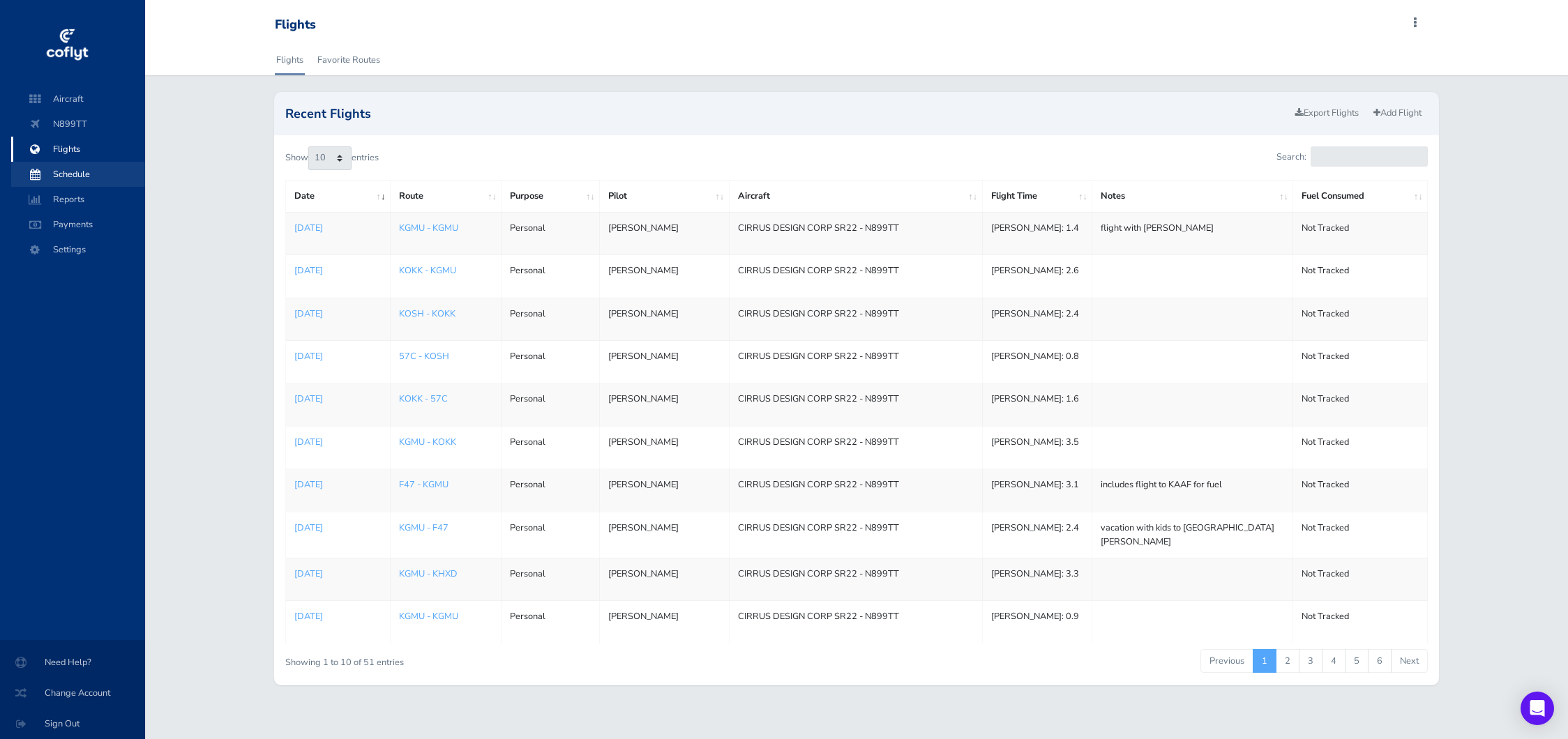
click at [77, 171] on span "Schedule" at bounding box center [78, 173] width 106 height 25
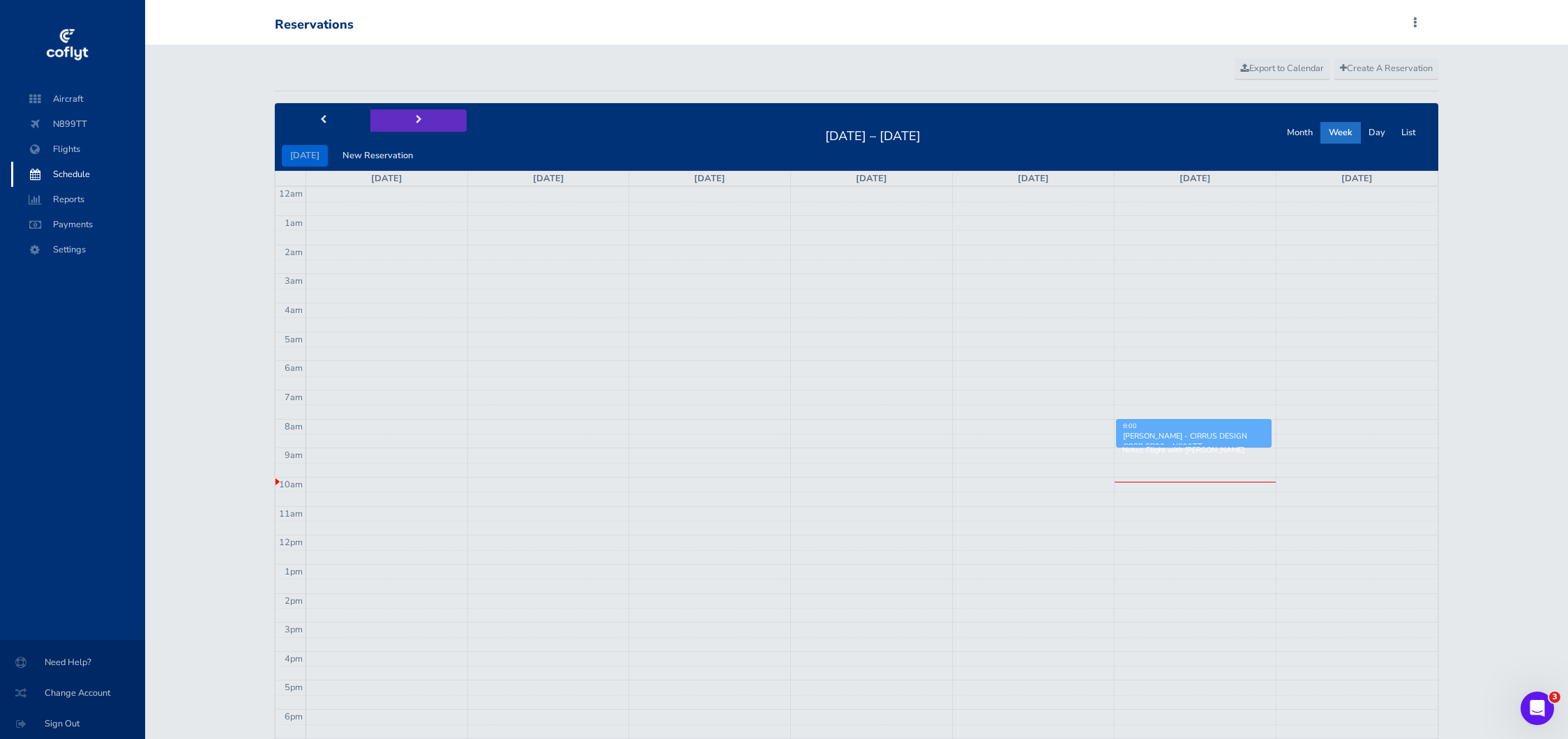
click at [416, 120] on span "next" at bounding box center [419, 119] width 6 height 9
click at [426, 131] on button "next" at bounding box center [419, 120] width 97 height 22
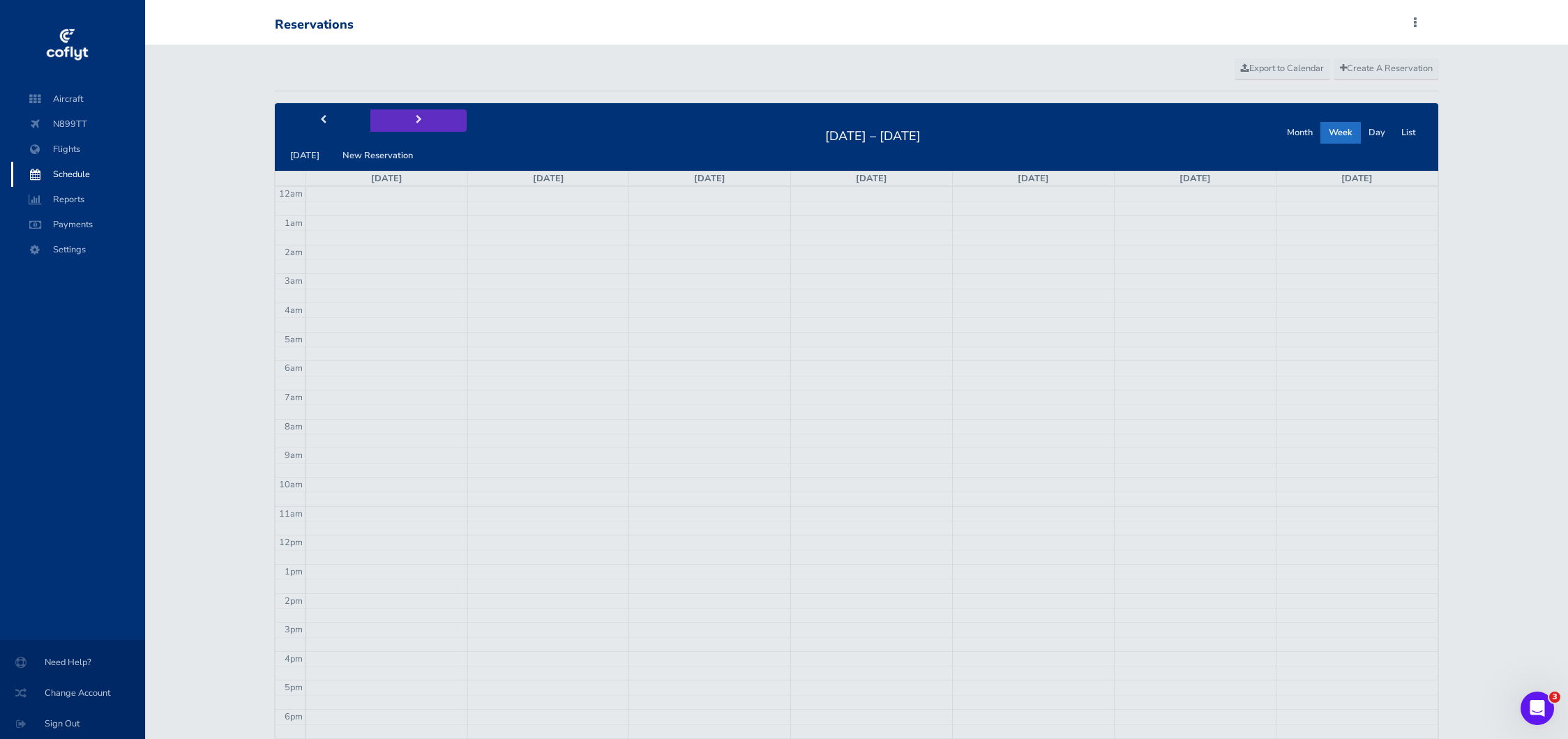
click at [426, 131] on button "next" at bounding box center [419, 120] width 97 height 22
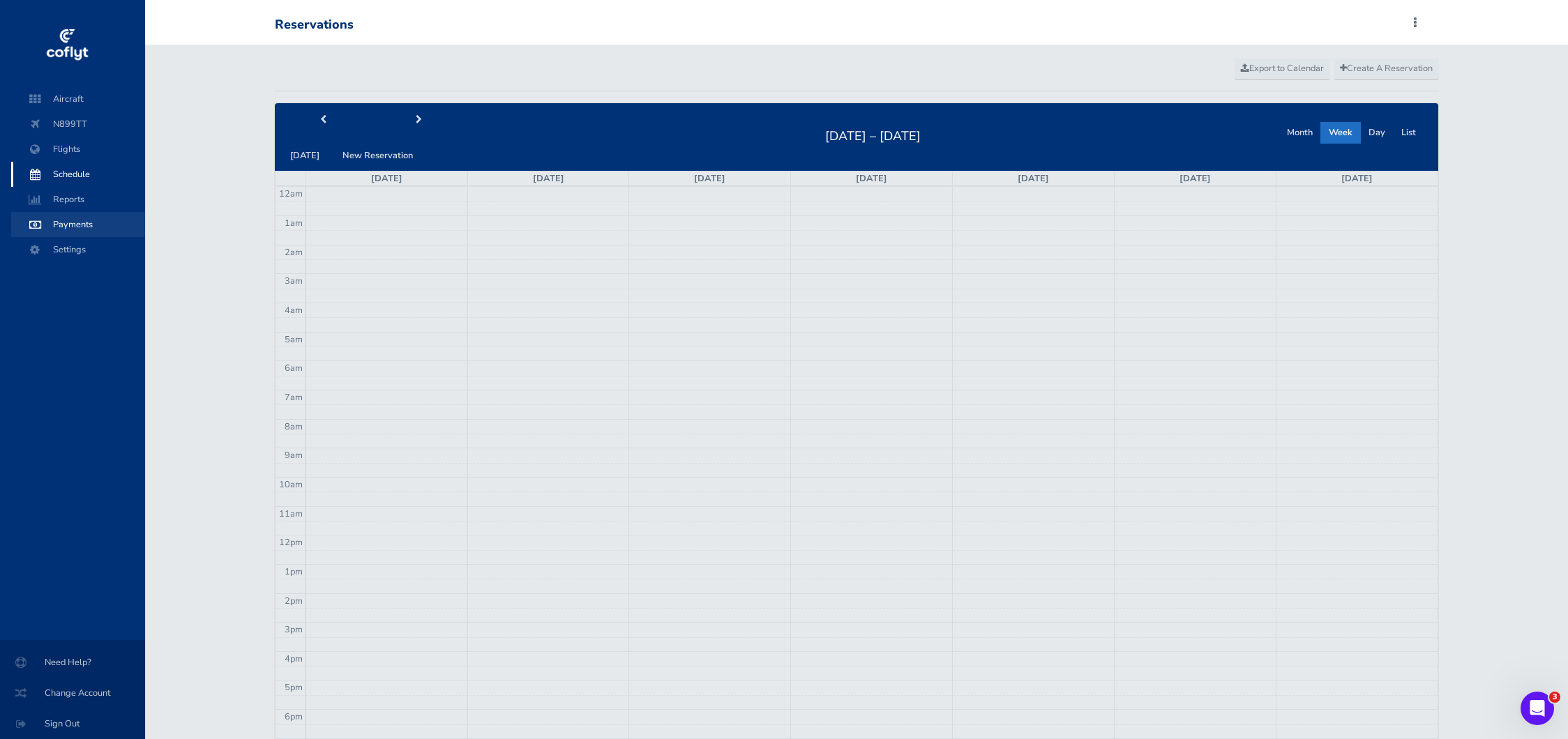
click at [78, 225] on span "Payments" at bounding box center [78, 224] width 106 height 25
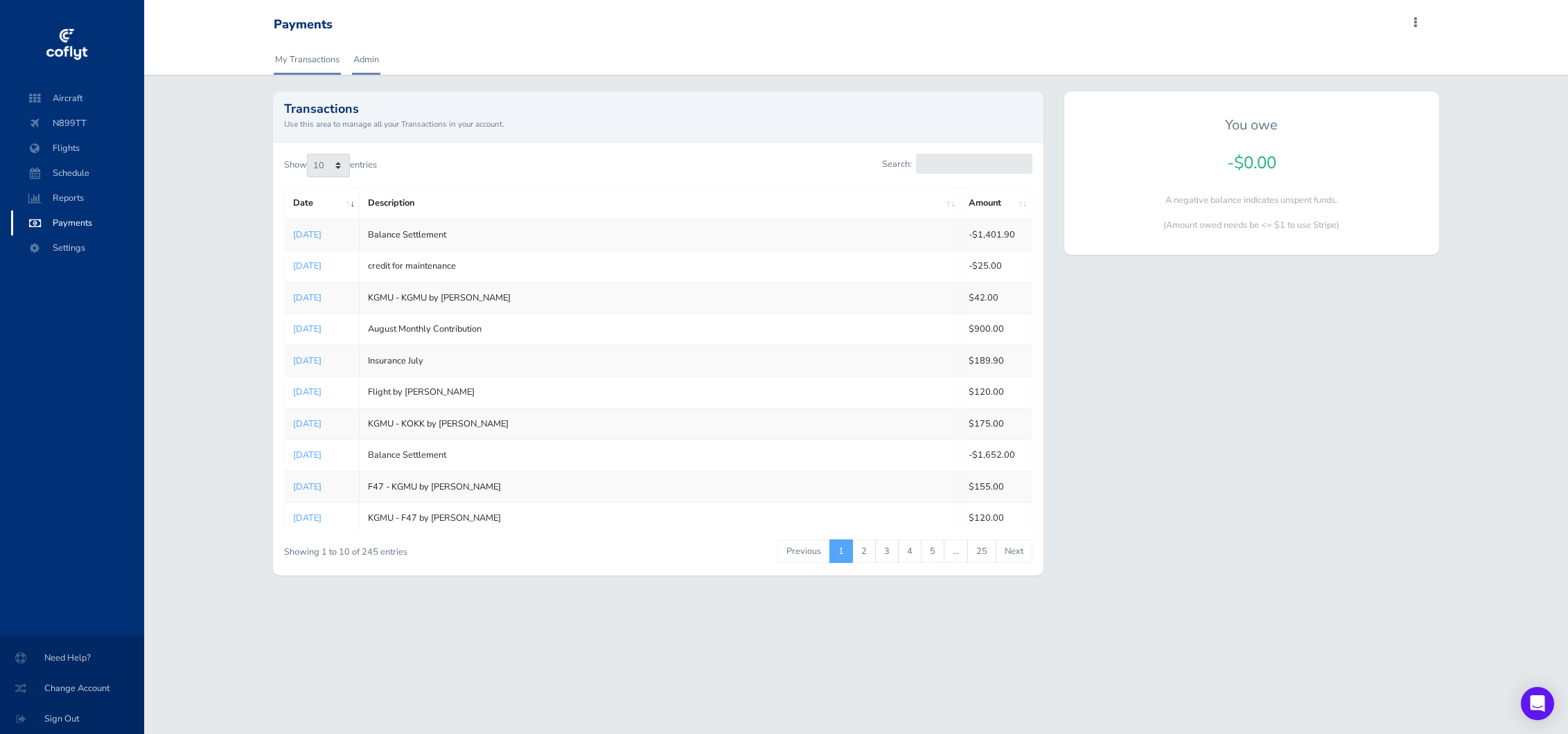
click at [365, 63] on link "Admin" at bounding box center [366, 59] width 28 height 30
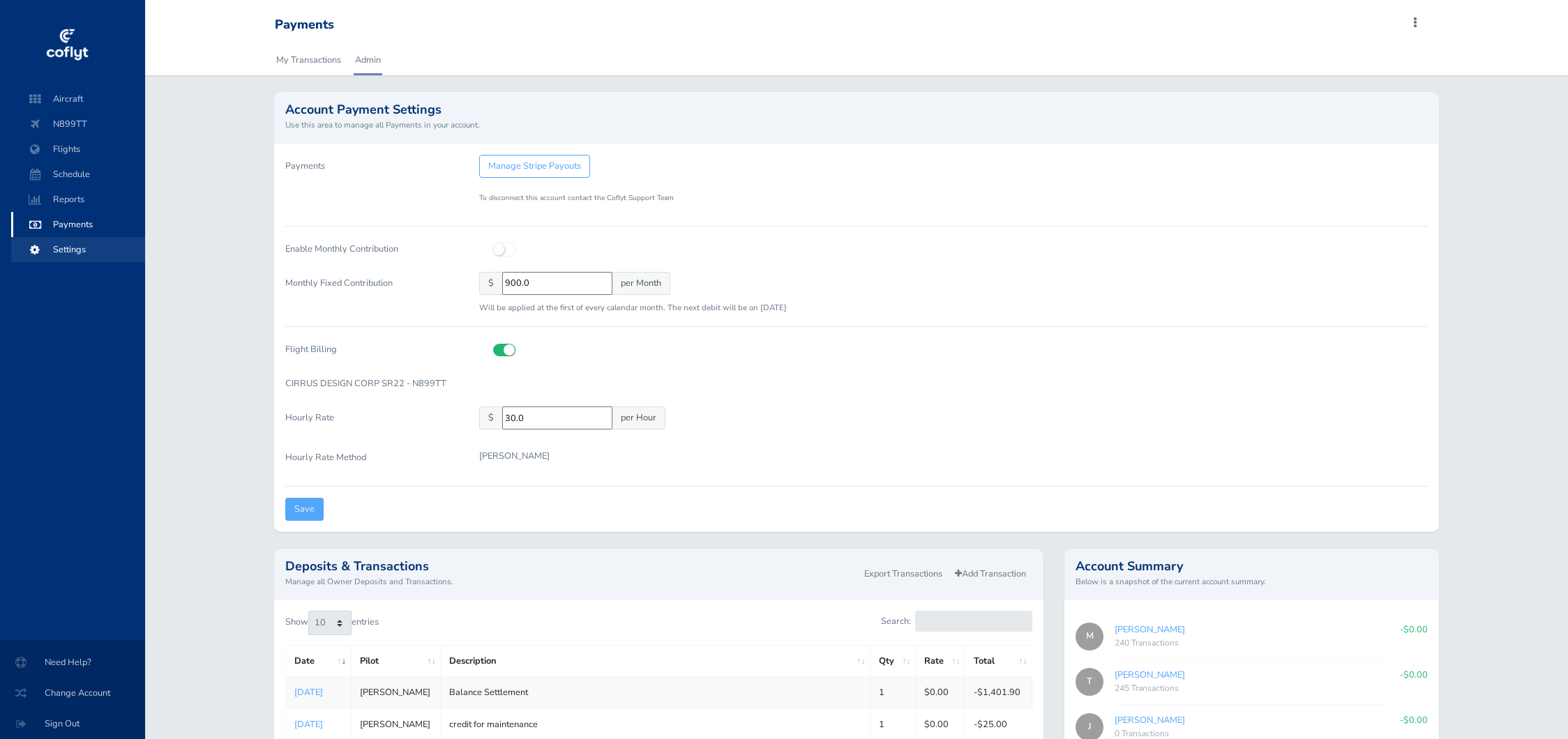
click at [78, 248] on span "Settings" at bounding box center [78, 249] width 106 height 25
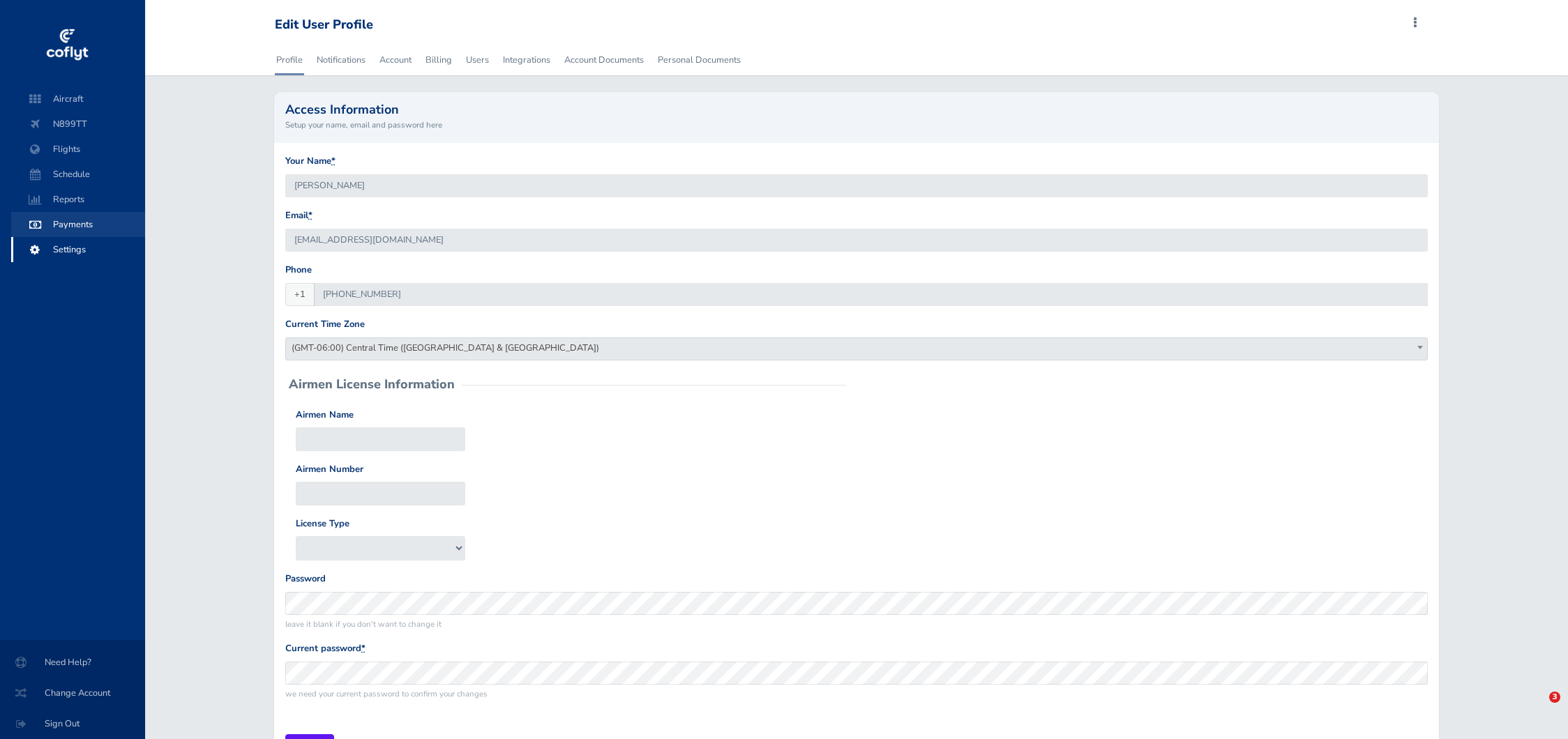
click at [74, 221] on span "Payments" at bounding box center [78, 224] width 106 height 25
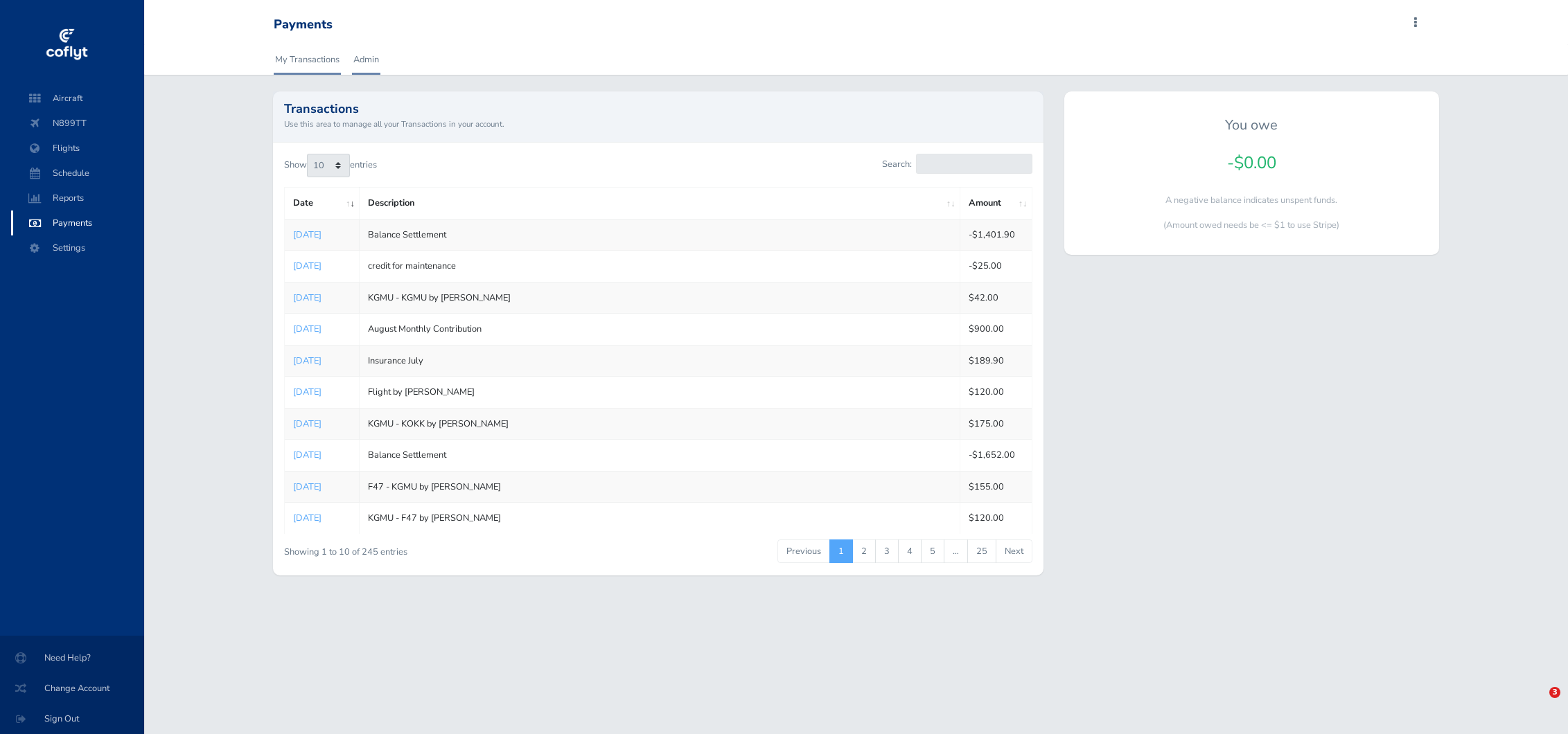
click at [361, 46] on link "Admin" at bounding box center [366, 59] width 28 height 30
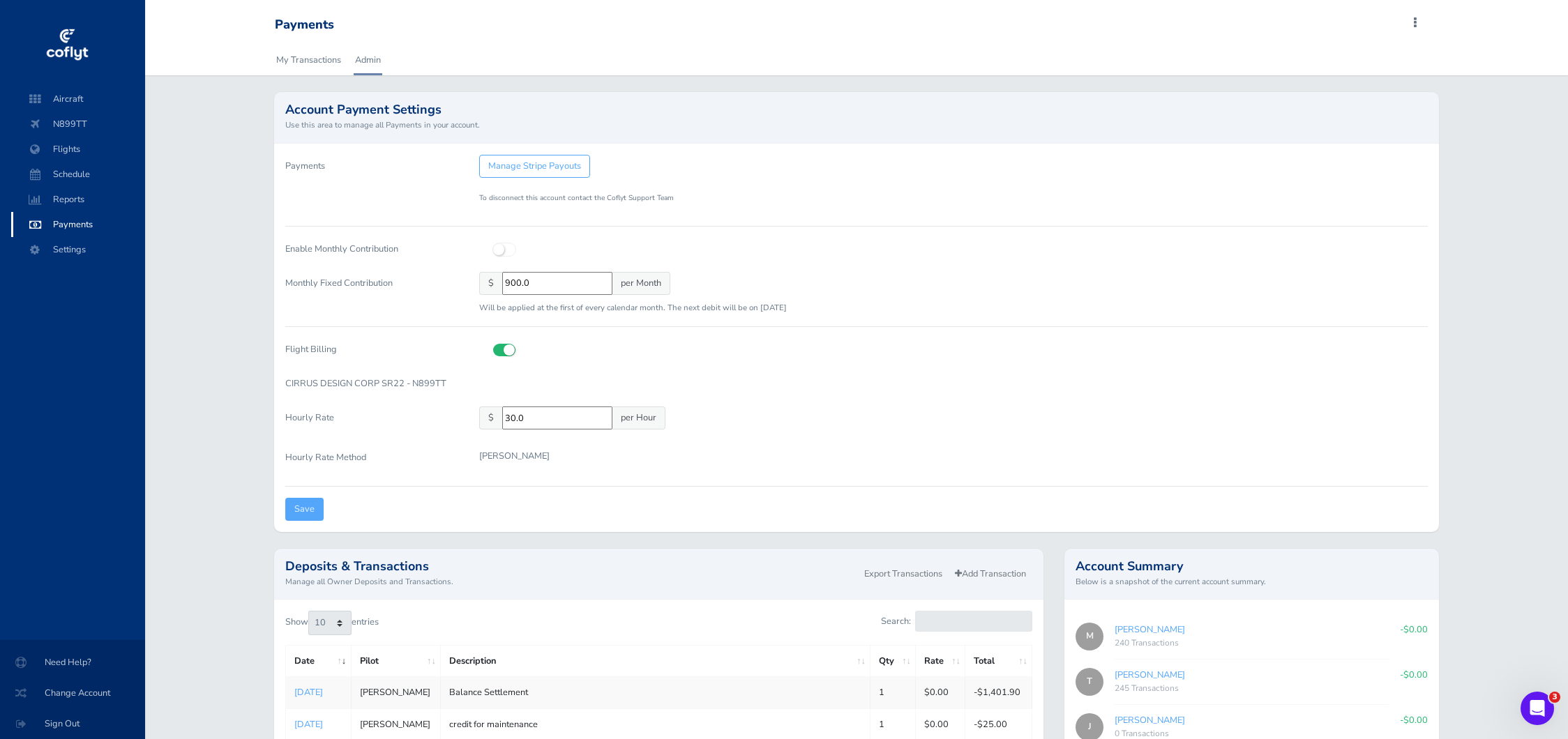
drag, startPoint x: 539, startPoint y: 278, endPoint x: 470, endPoint y: 276, distance: 69.0
click at [469, 277] on div "$ 900.0 per Month Will be applied at the first of every calendar month. The nex…" at bounding box center [954, 294] width 970 height 43
type input "120"
click at [493, 243] on icon at bounding box center [493, 243] width 0 height 0
click at [503, 247] on input "checkbox" at bounding box center [497, 247] width 9 height 9
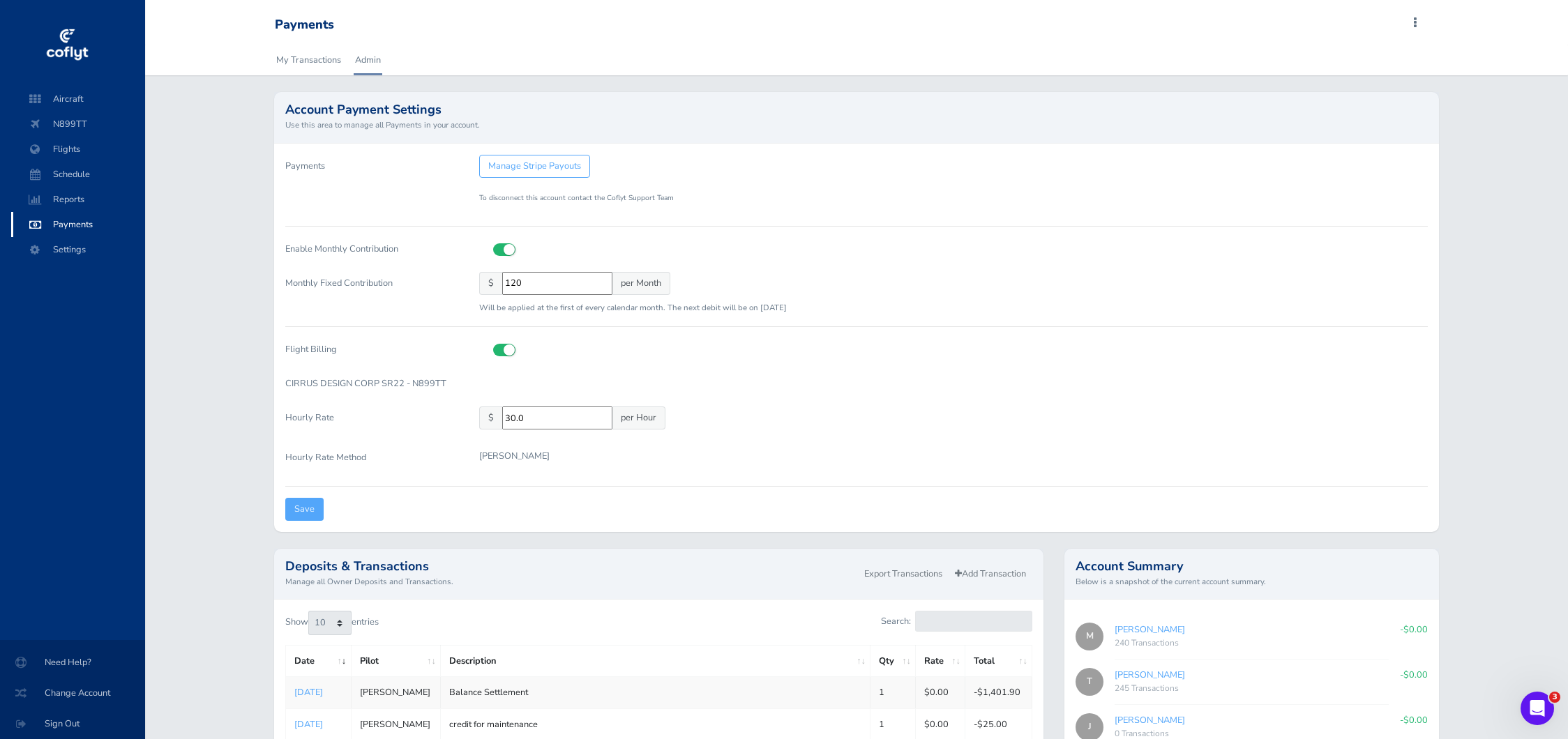
checkbox input "true"
click at [780, 254] on div at bounding box center [953, 248] width 949 height 23
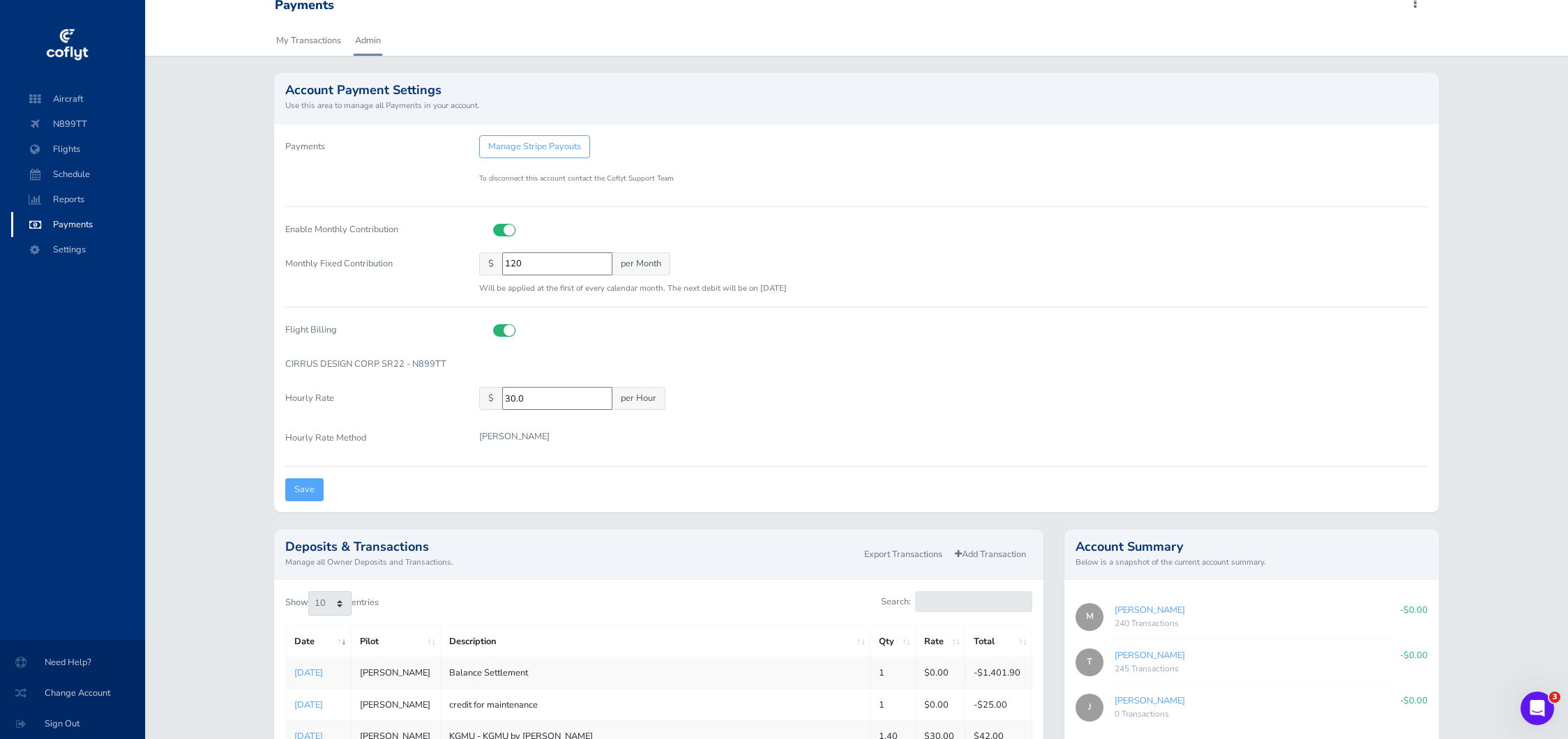
scroll to position [105, 0]
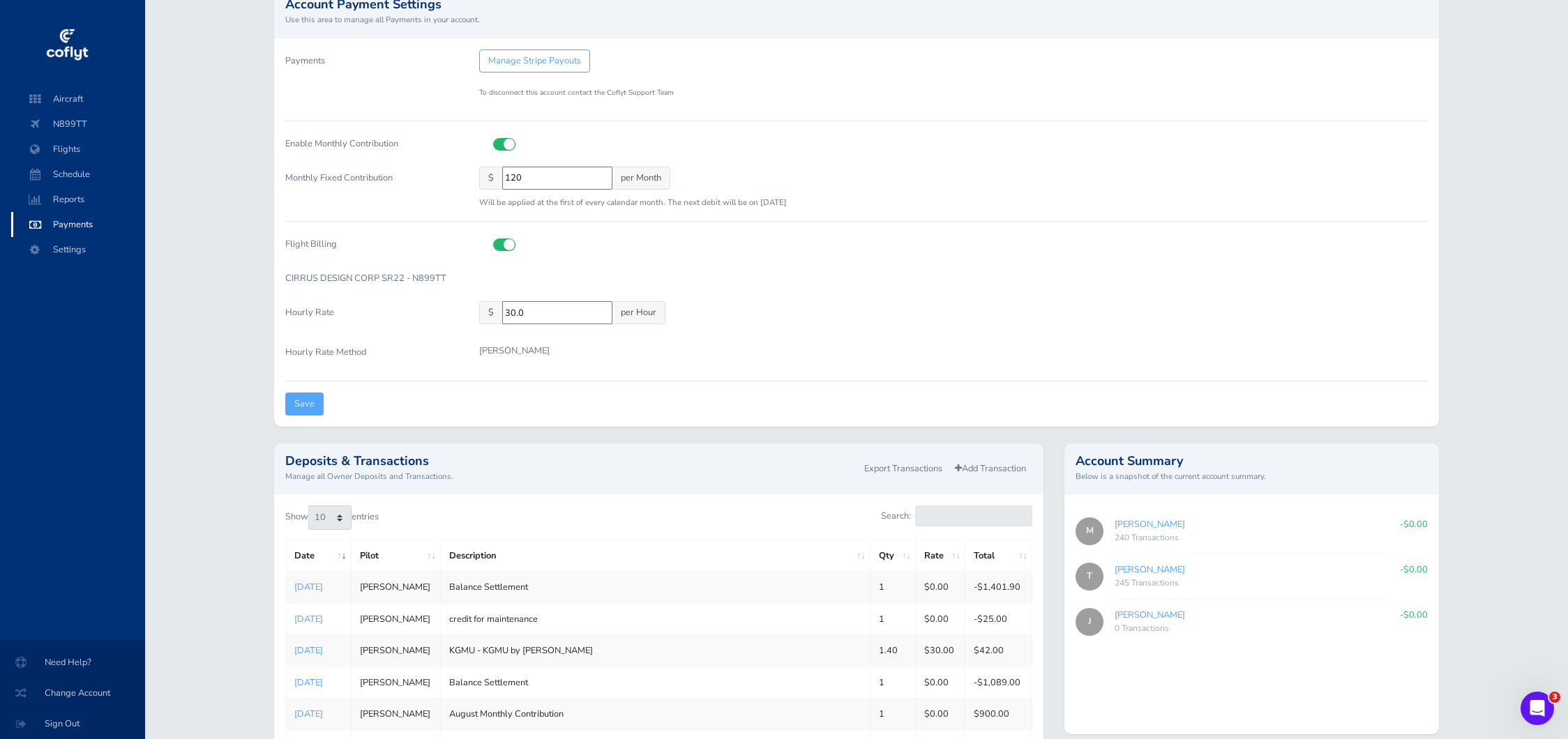
click at [276, 401] on div "Payments Manage Stripe Payouts To disconnect this account contact the Coflyt Su…" at bounding box center [856, 233] width 1165 height 388
click at [304, 403] on input "Save" at bounding box center [304, 403] width 38 height 23
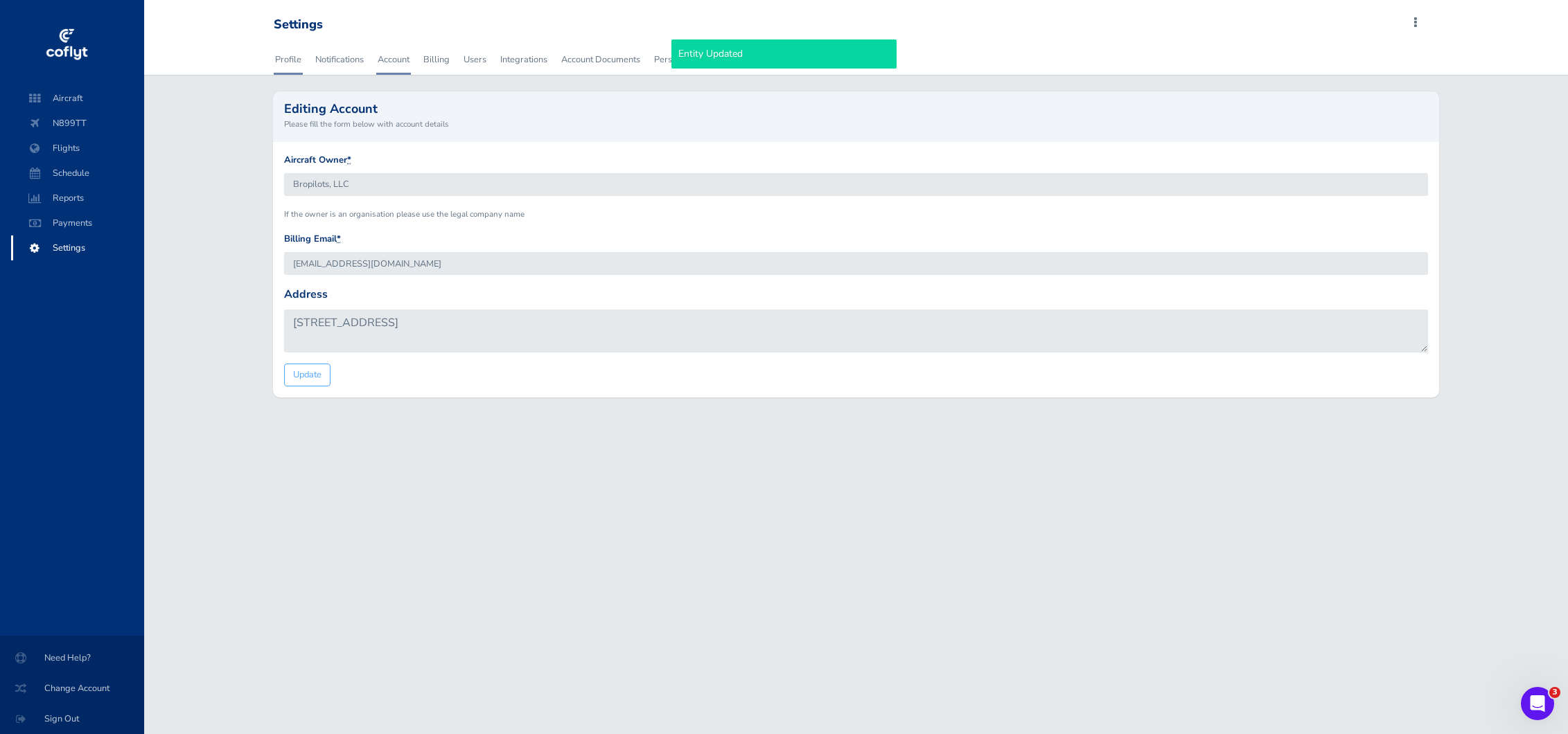
click at [291, 61] on link "Profile" at bounding box center [289, 59] width 29 height 30
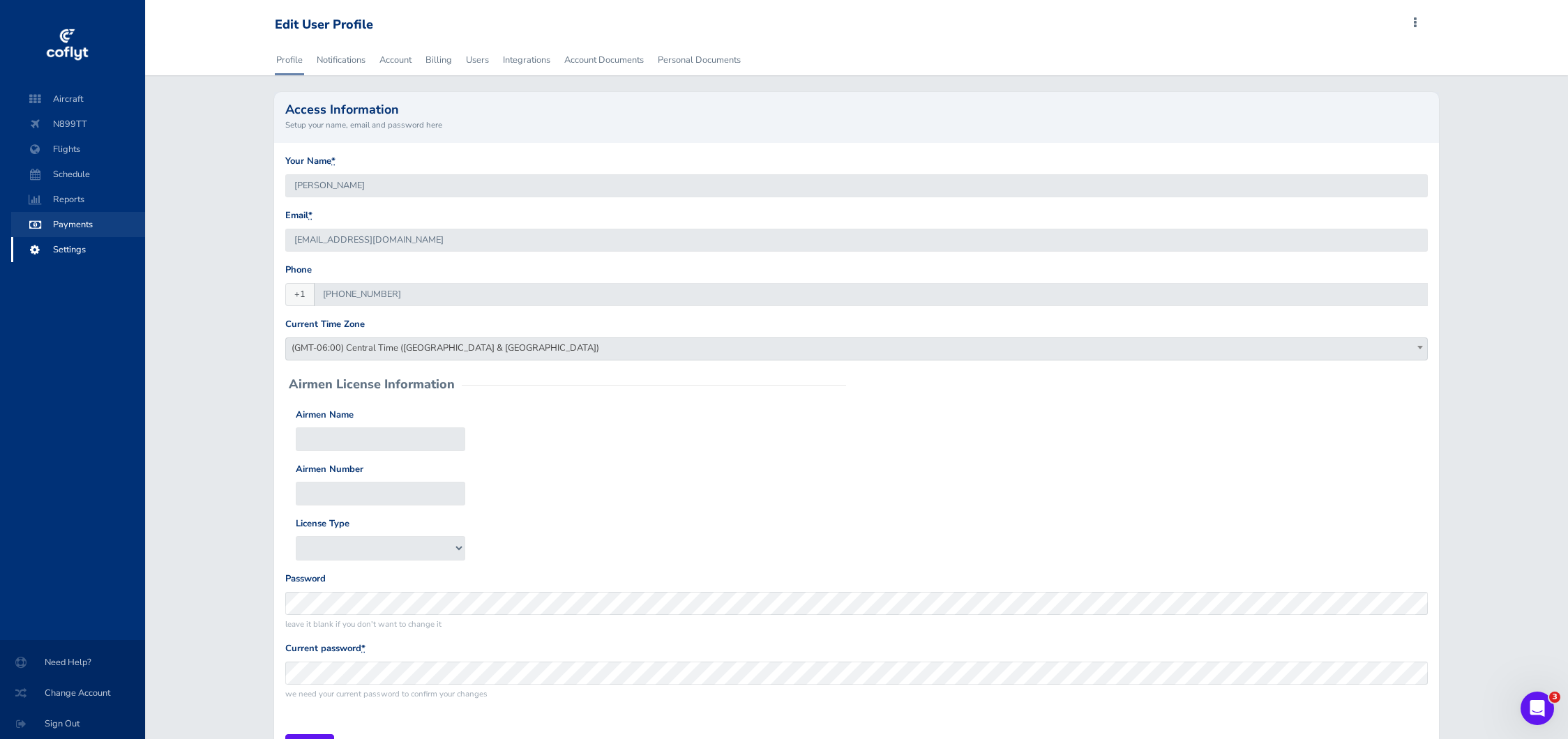
click at [85, 214] on span "Payments" at bounding box center [78, 224] width 106 height 25
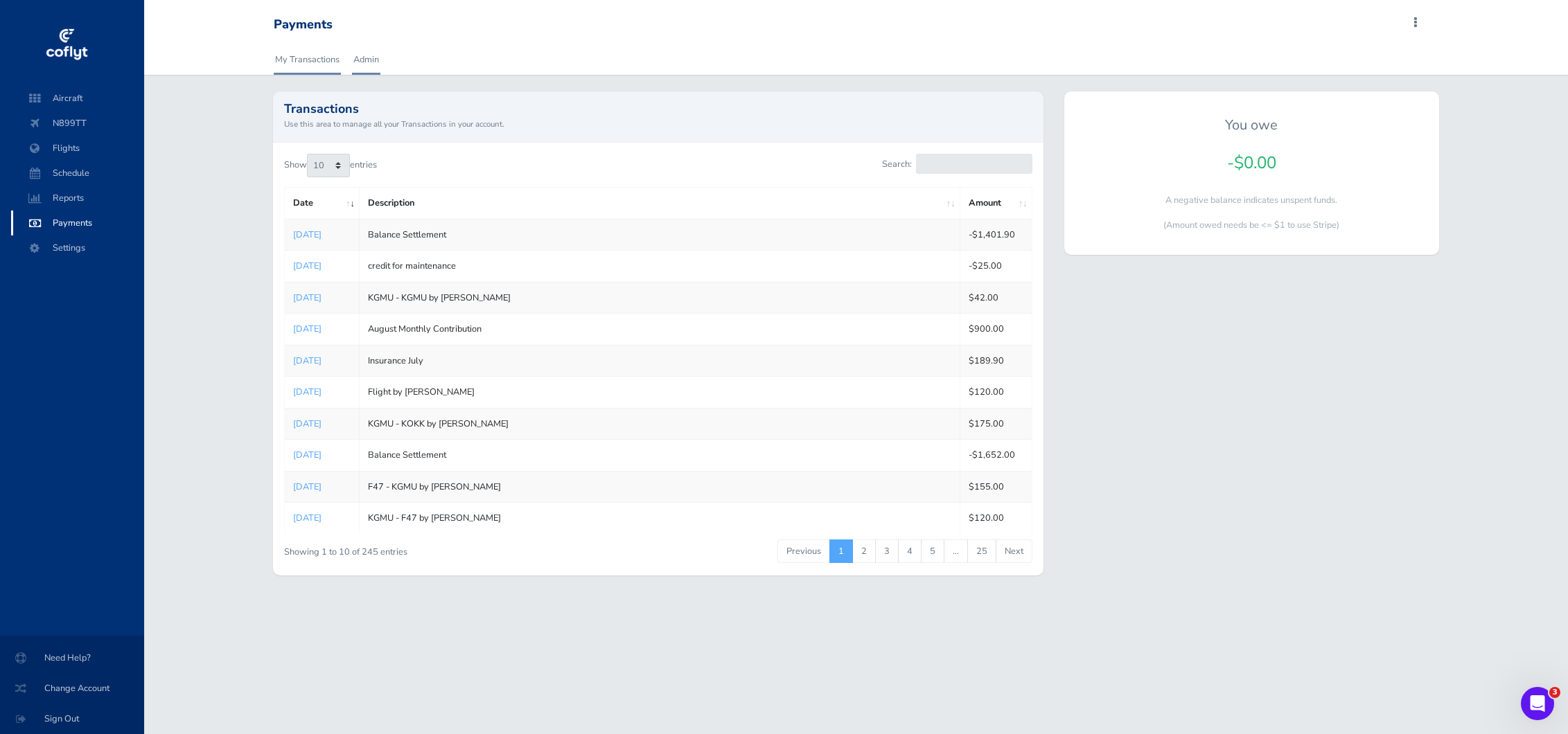
click at [363, 60] on link "Admin" at bounding box center [366, 59] width 28 height 30
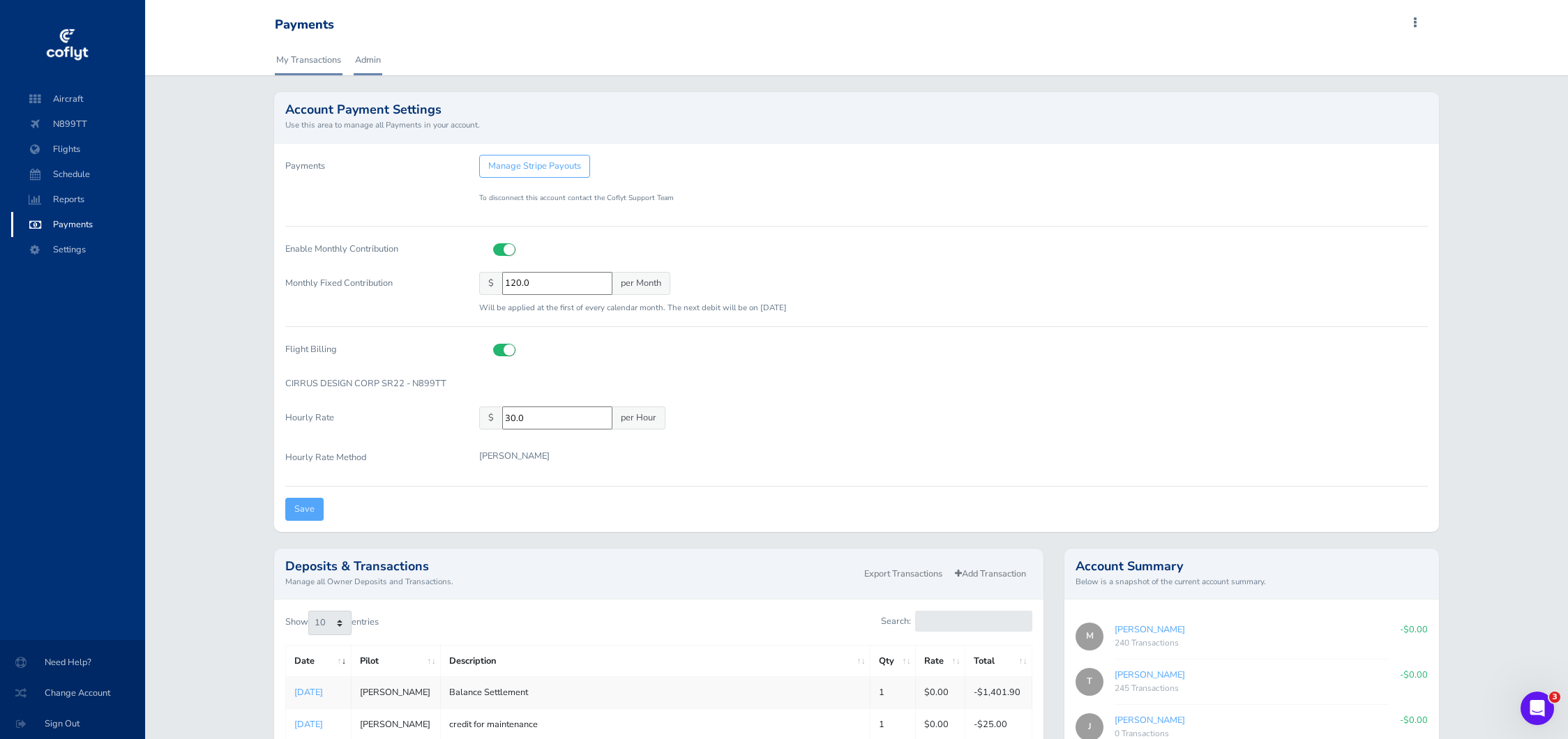
click at [318, 61] on link "My Transactions" at bounding box center [308, 59] width 68 height 31
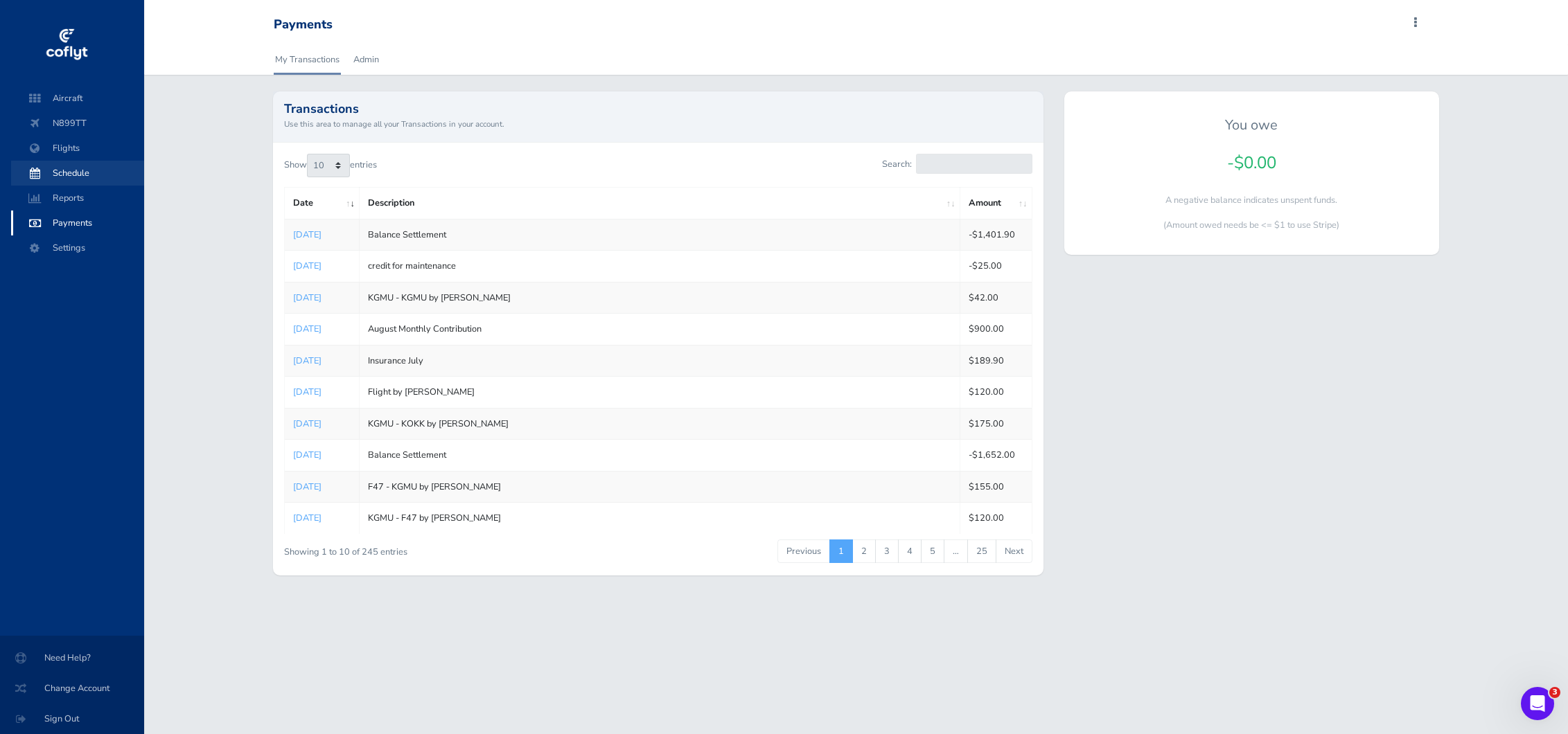
click at [74, 169] on span "Schedule" at bounding box center [77, 172] width 106 height 24
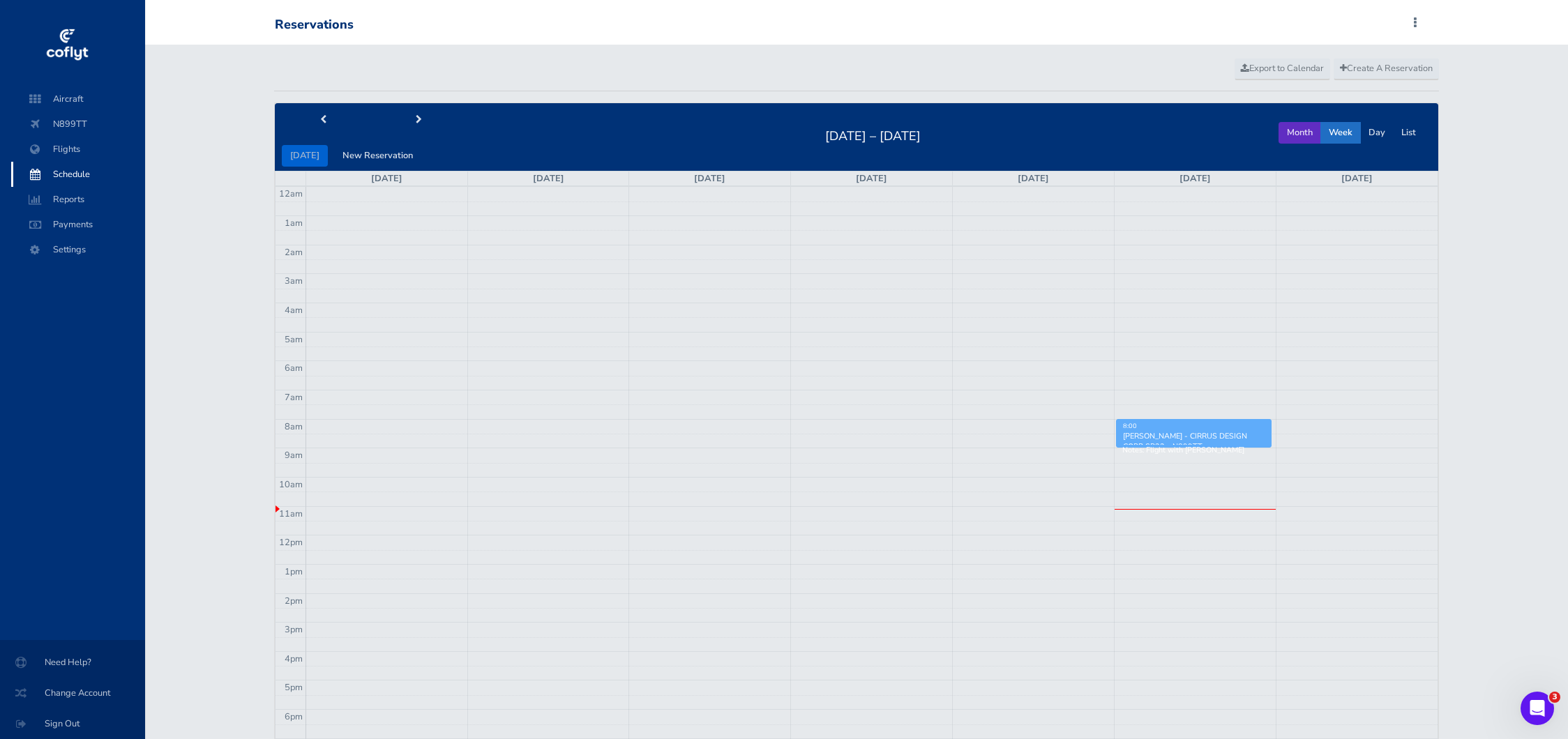
click at [1283, 132] on button "Month" at bounding box center [1299, 133] width 42 height 22
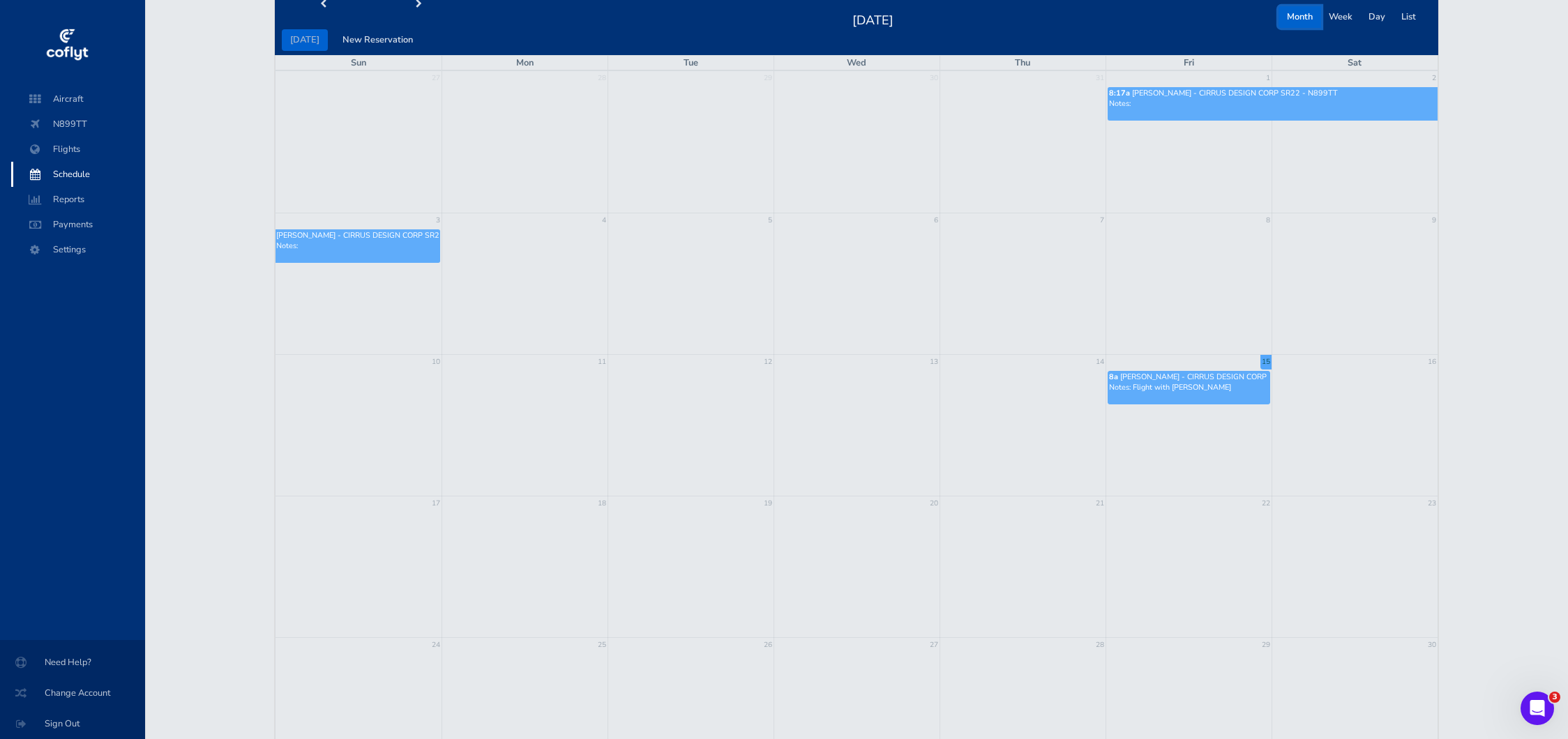
scroll to position [100, 0]
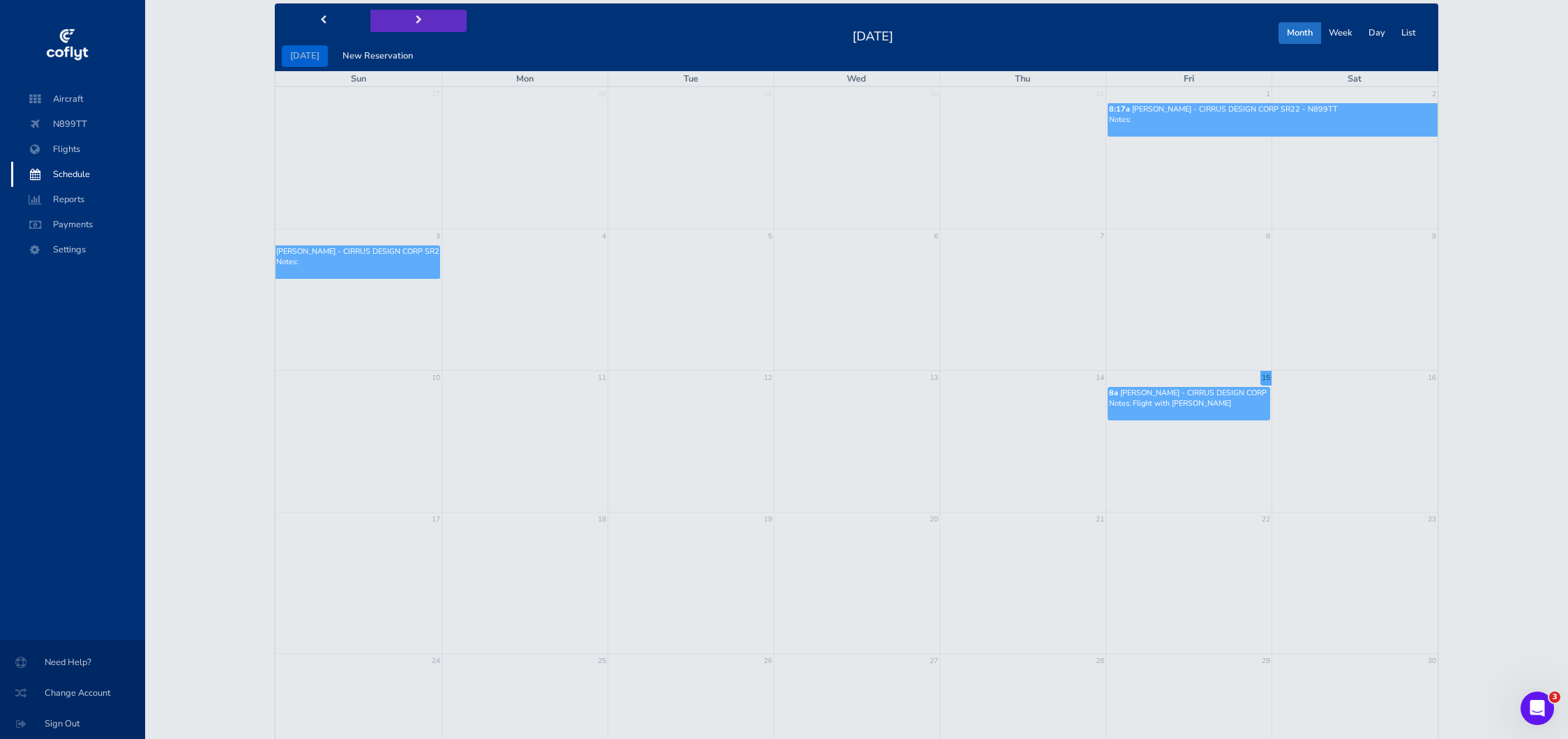
click at [416, 18] on span "next" at bounding box center [419, 20] width 6 height 9
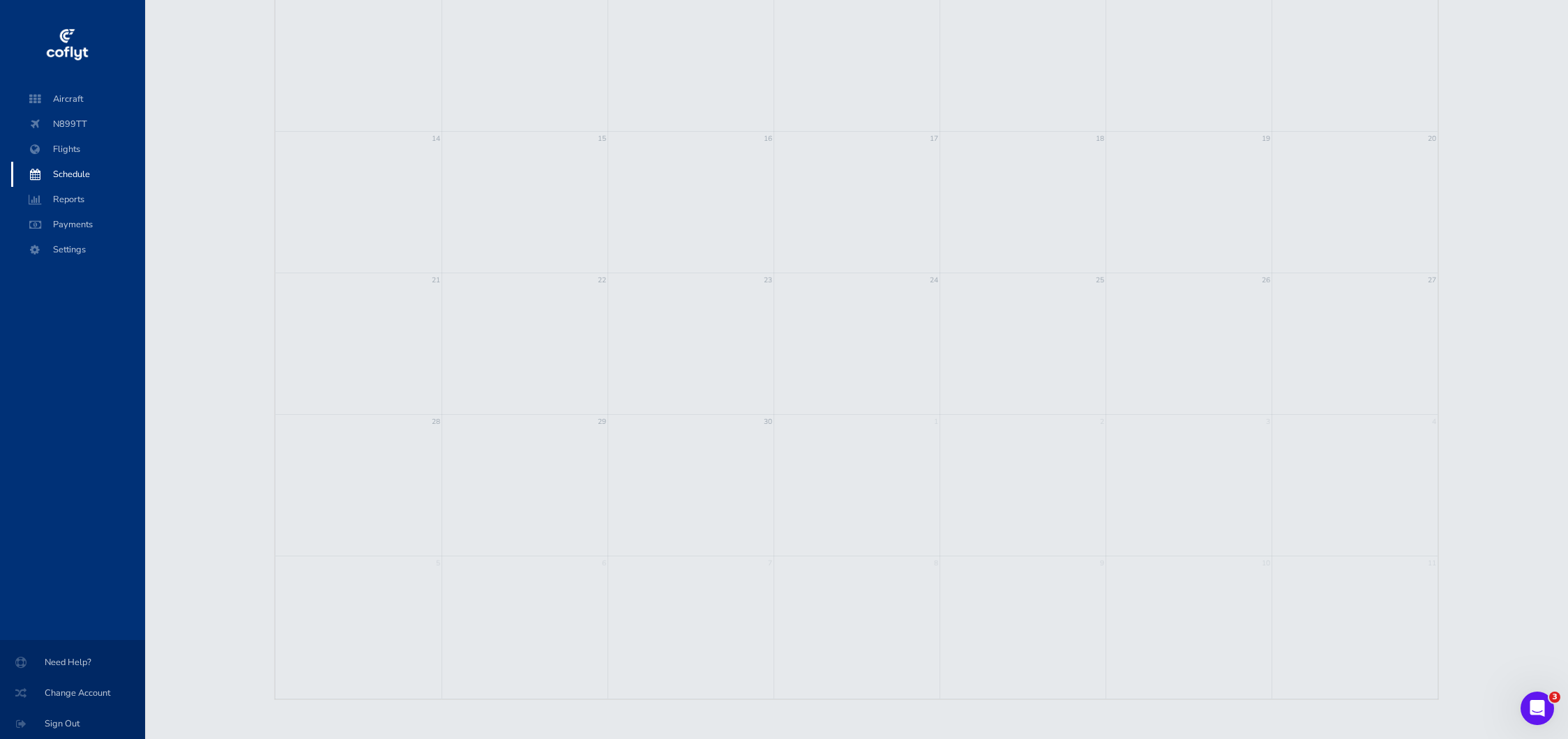
scroll to position [0, 0]
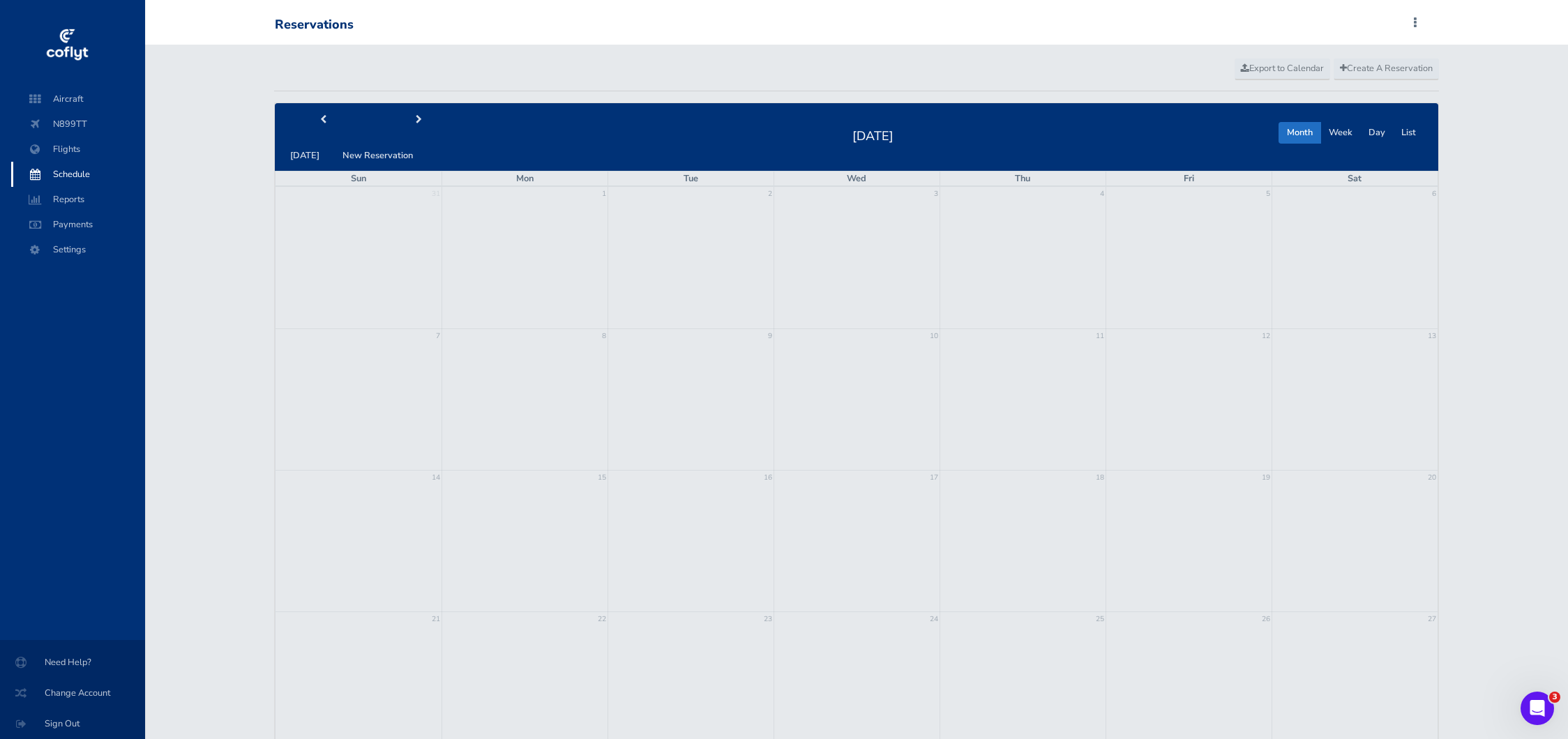
drag, startPoint x: 192, startPoint y: 118, endPoint x: 97, endPoint y: 101, distance: 96.5
click at [191, 118] on div "Create A Reservation Export to Calendar today New Reservation September 2025 Mo…" at bounding box center [856, 541] width 1423 height 994
click at [73, 115] on span "N899TT" at bounding box center [78, 123] width 106 height 25
